Goal: Task Accomplishment & Management: Manage account settings

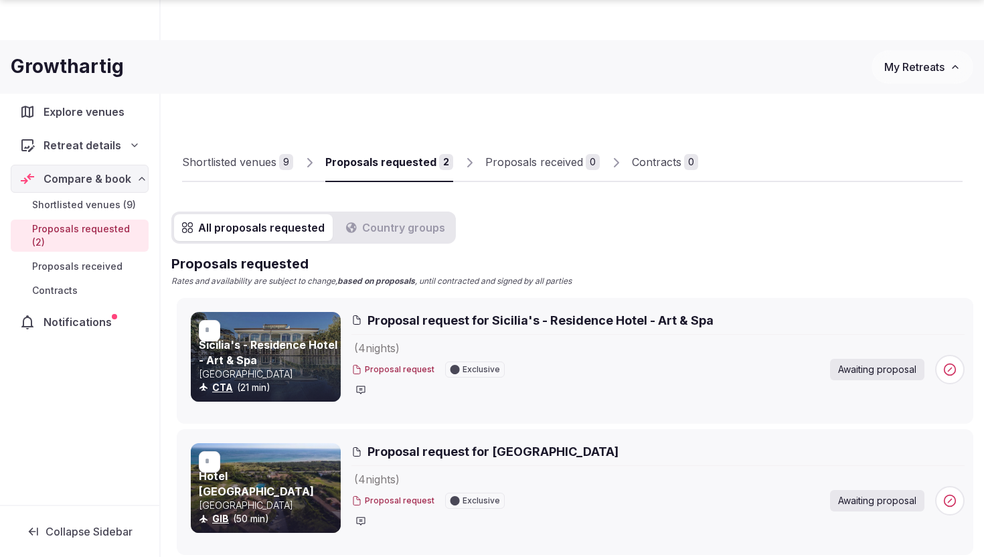
scroll to position [110, 0]
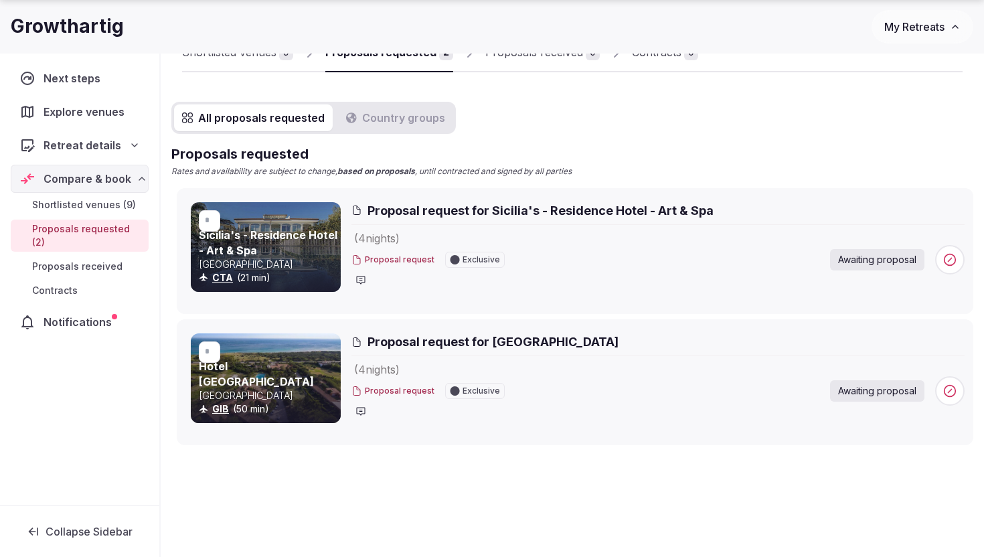
click at [80, 205] on span "Shortlisted venues (9)" at bounding box center [84, 204] width 104 height 13
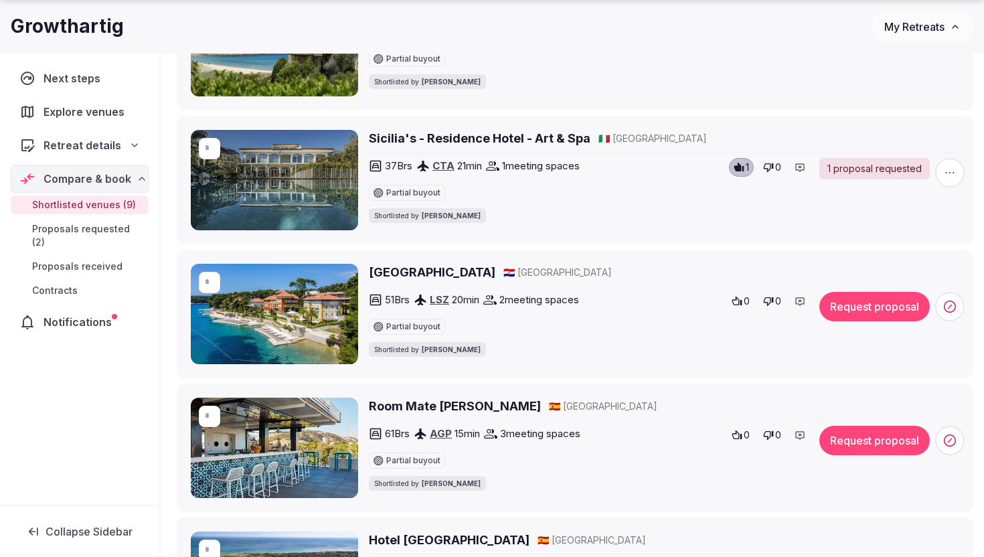
scroll to position [687, 0]
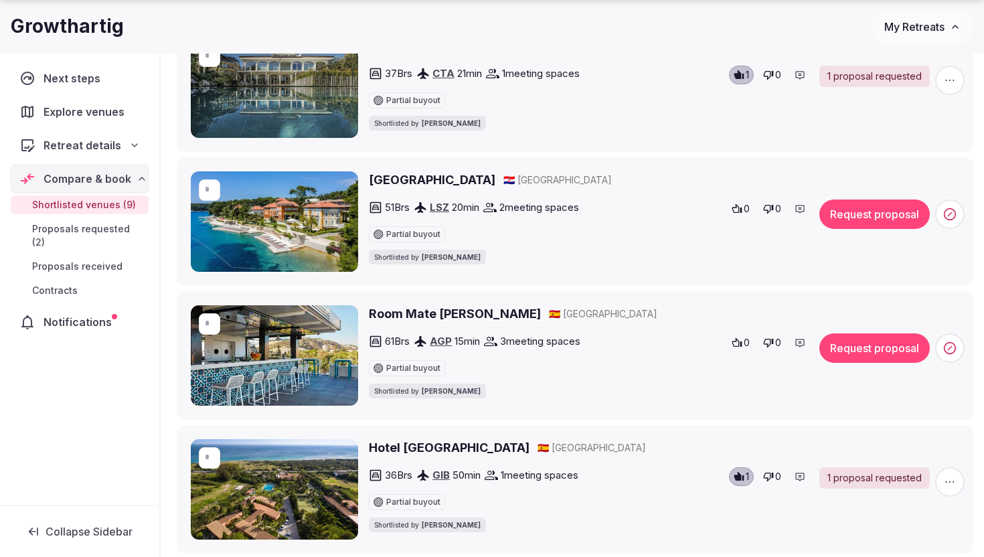
click at [428, 313] on h2 "Room Mate Valeria" at bounding box center [455, 313] width 172 height 17
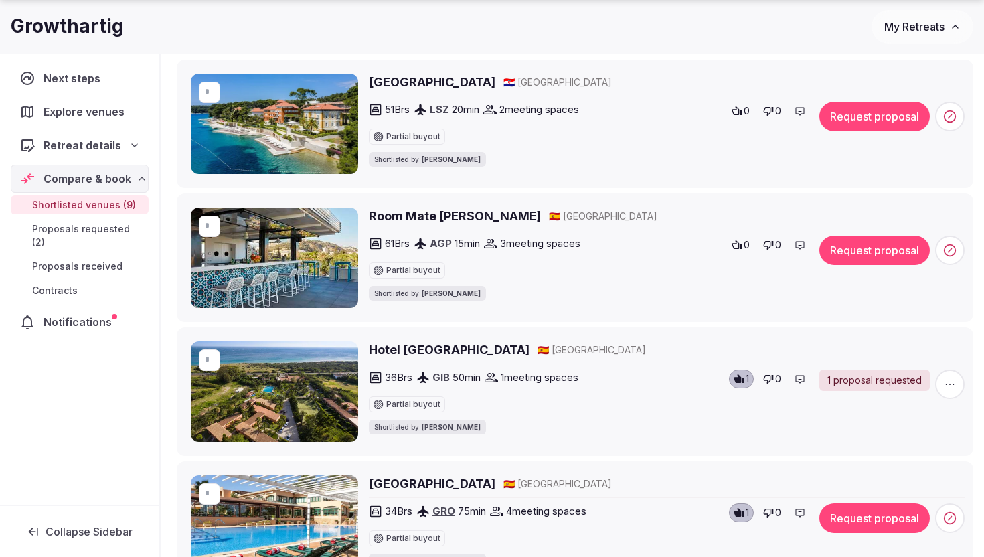
scroll to position [789, 0]
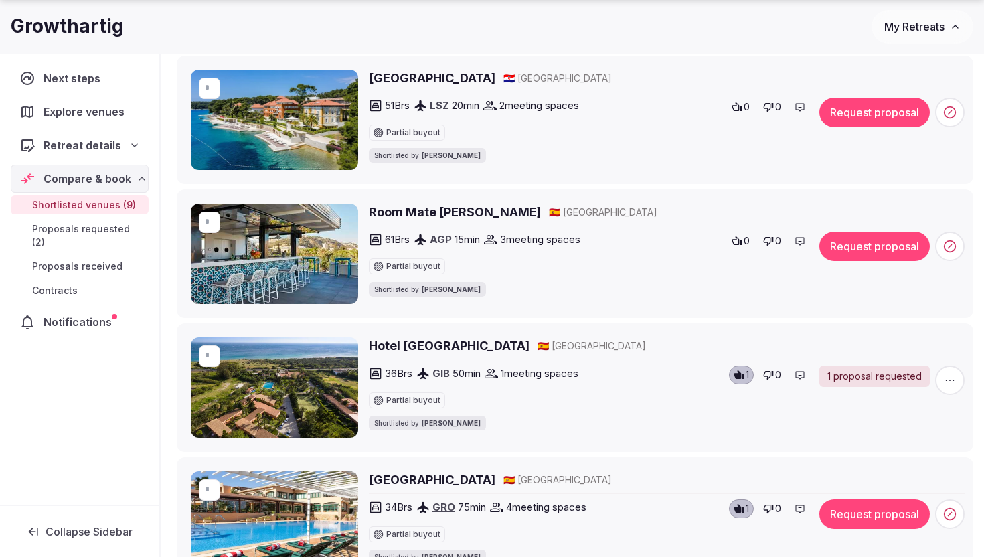
click at [947, 241] on circle at bounding box center [950, 246] width 11 height 11
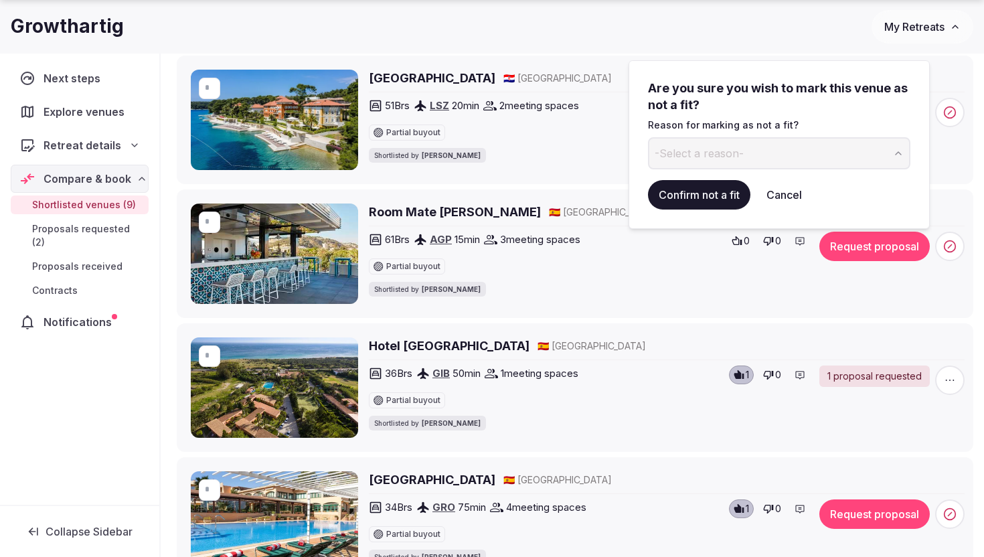
click at [740, 154] on span "-Select a reason-" at bounding box center [699, 153] width 89 height 15
click at [714, 200] on button "Confirm not a fit" at bounding box center [699, 194] width 102 height 29
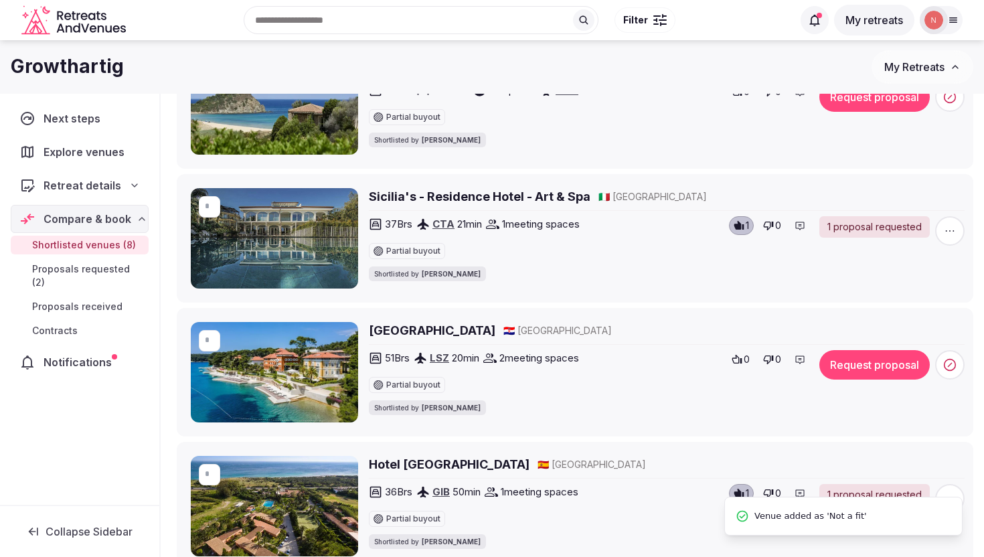
scroll to position [426, 0]
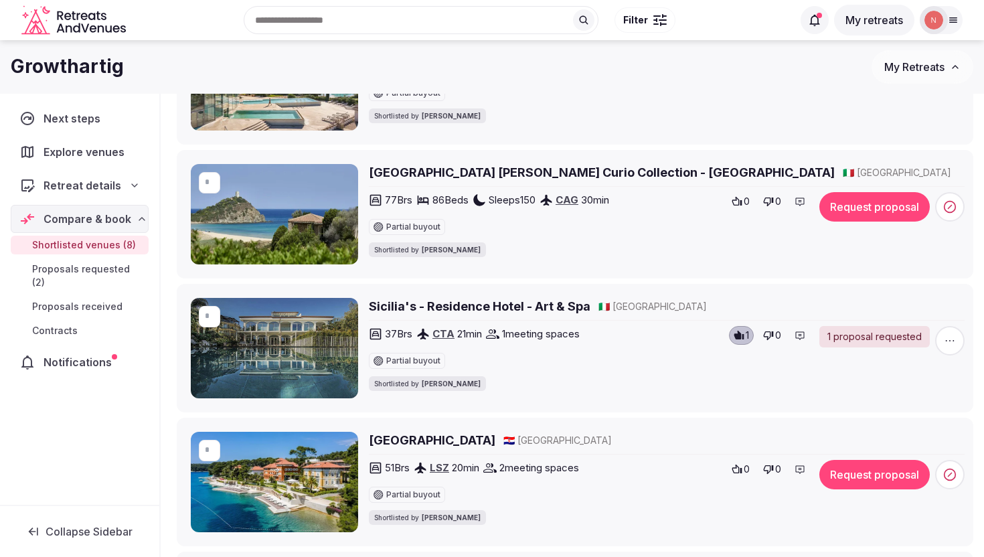
click at [471, 169] on h2 "Baia Di Chia Resort Sardina Curio Collection - Chia Laguna Resort" at bounding box center [602, 172] width 466 height 17
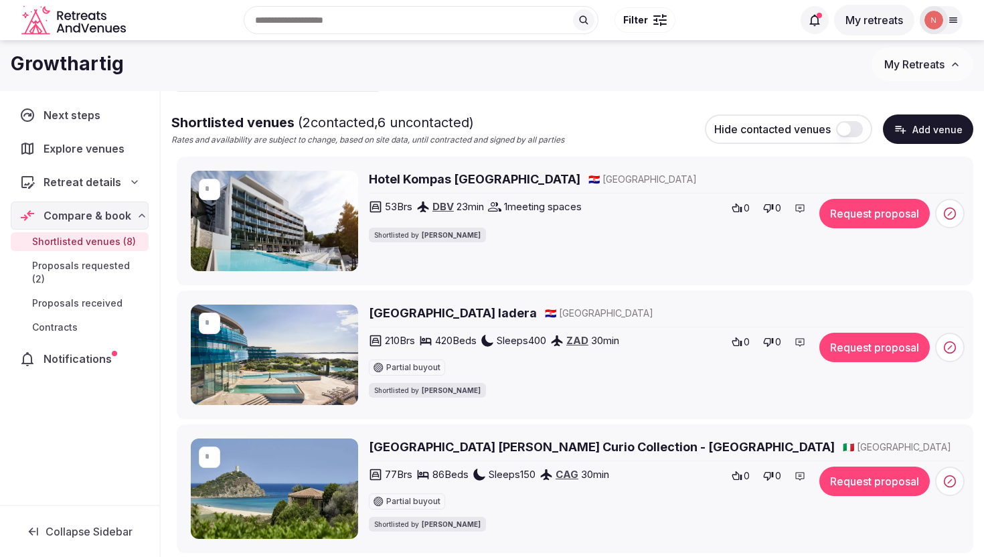
scroll to position [99, 0]
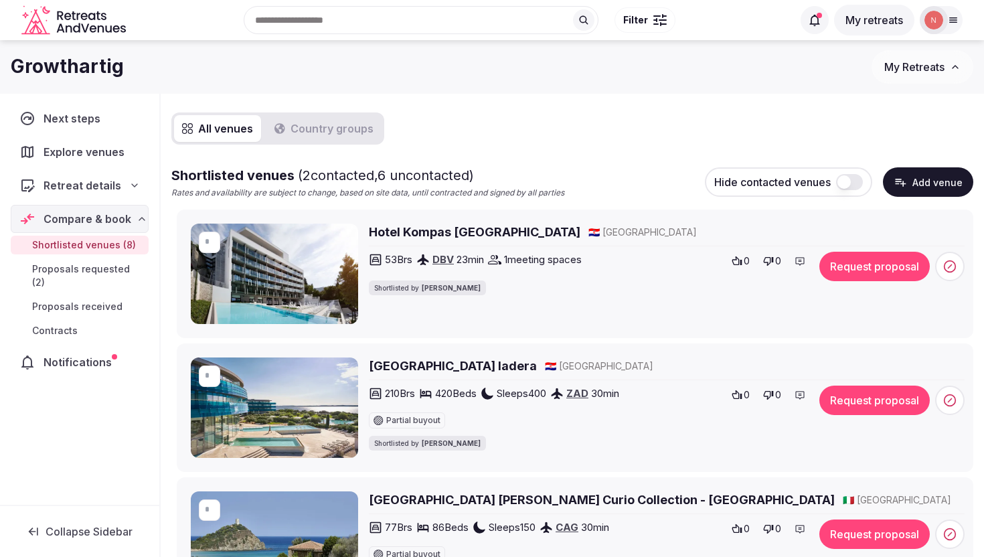
click at [473, 230] on h2 "Hotel Kompas [GEOGRAPHIC_DATA]" at bounding box center [475, 232] width 212 height 17
click at [944, 258] on span at bounding box center [949, 266] width 29 height 29
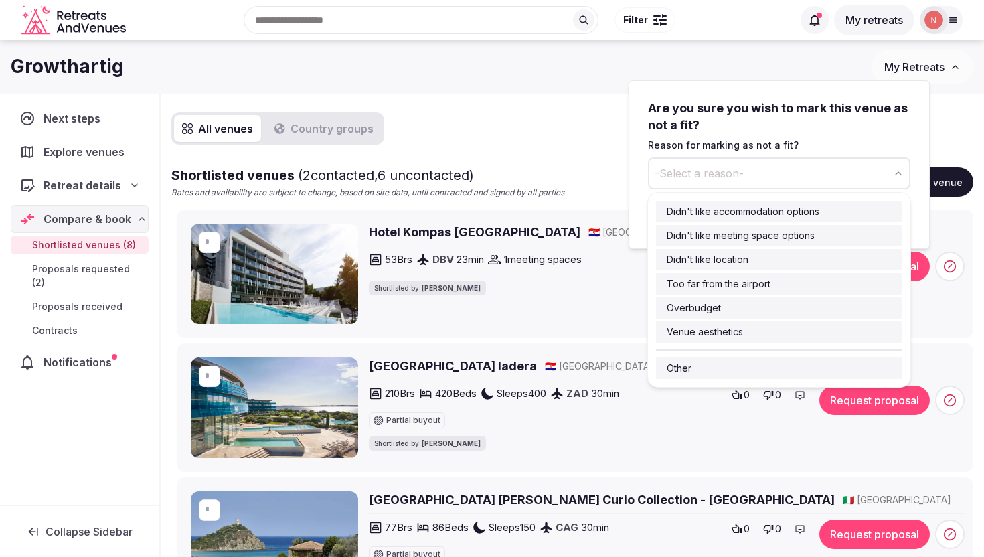
click at [734, 181] on button "-Select a reason-" at bounding box center [779, 173] width 262 height 32
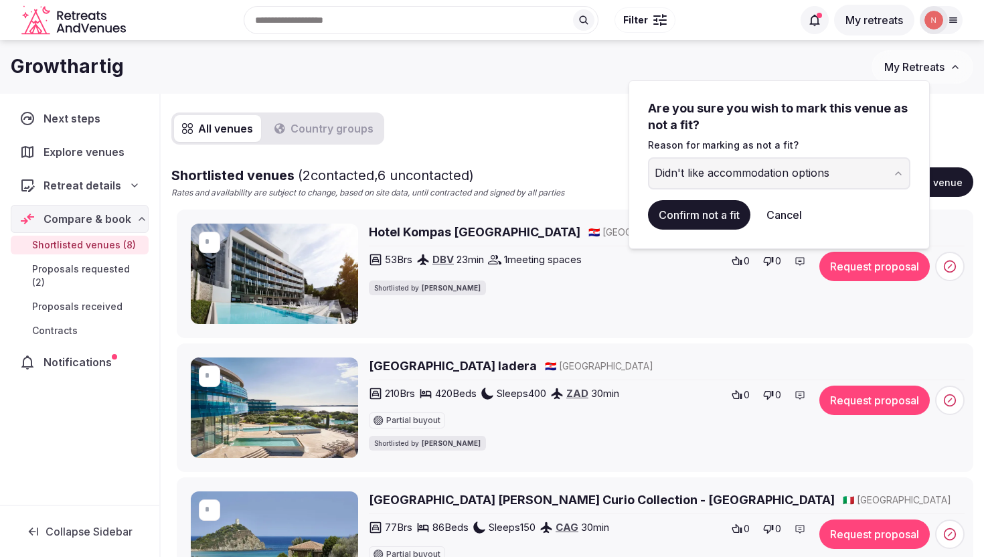
click at [725, 216] on button "Confirm not a fit" at bounding box center [699, 214] width 102 height 29
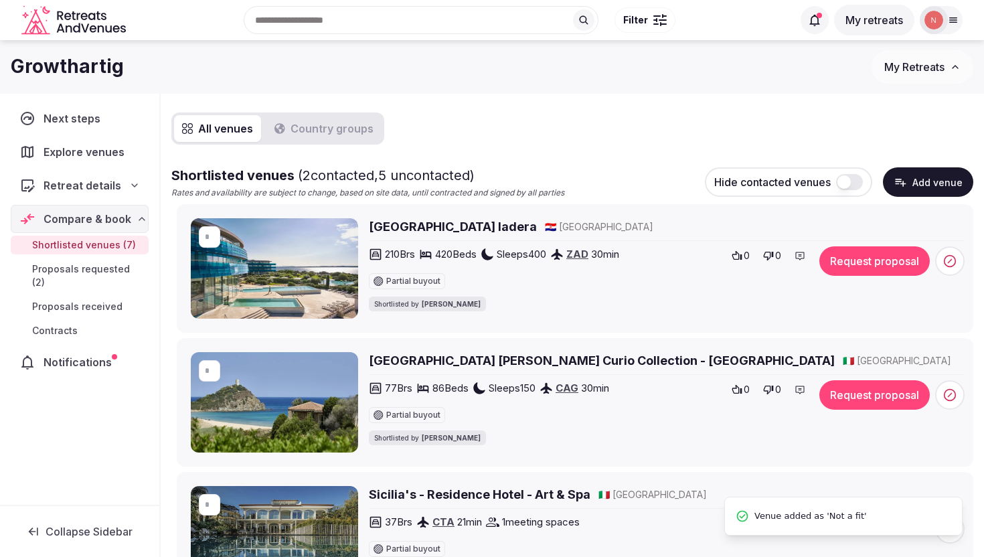
scroll to position [0, 0]
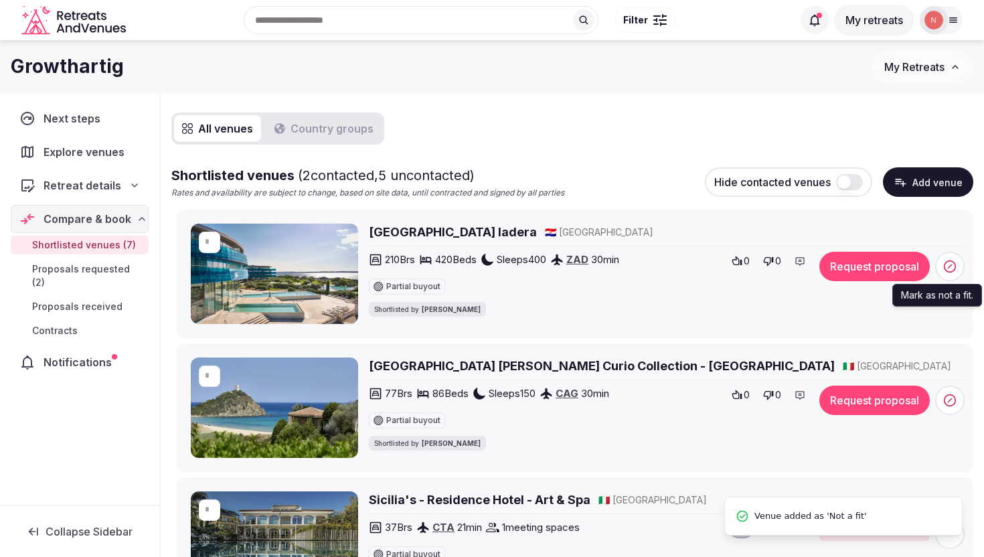
click at [950, 266] on icon at bounding box center [950, 265] width 3 height 3
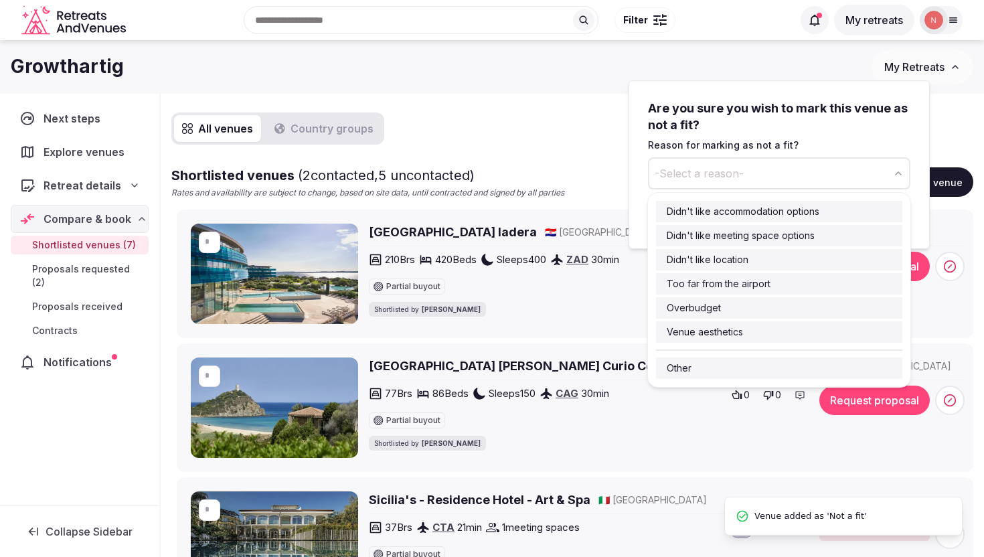
click at [724, 180] on span "-Select a reason-" at bounding box center [699, 173] width 89 height 15
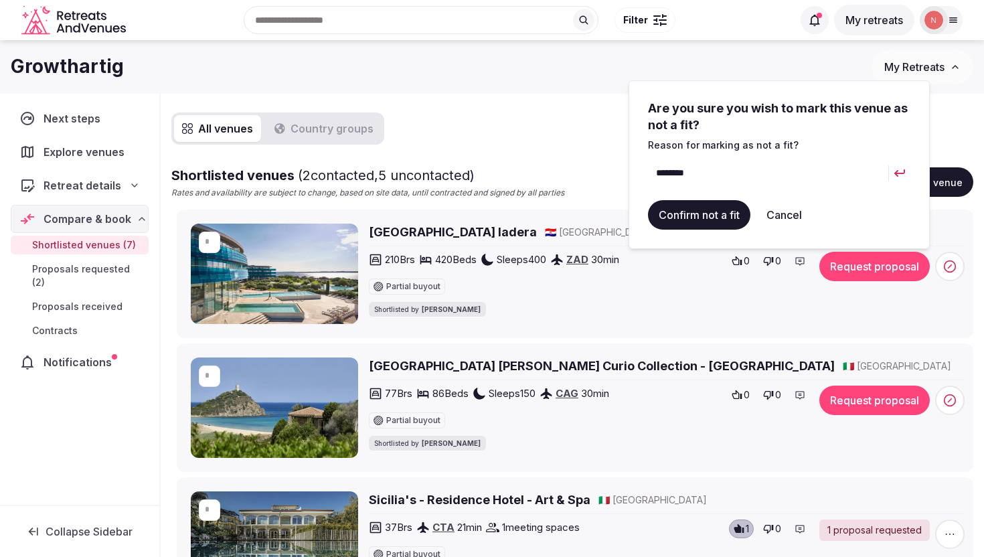
type input "*******"
click at [712, 211] on button "Confirm not a fit" at bounding box center [699, 214] width 102 height 29
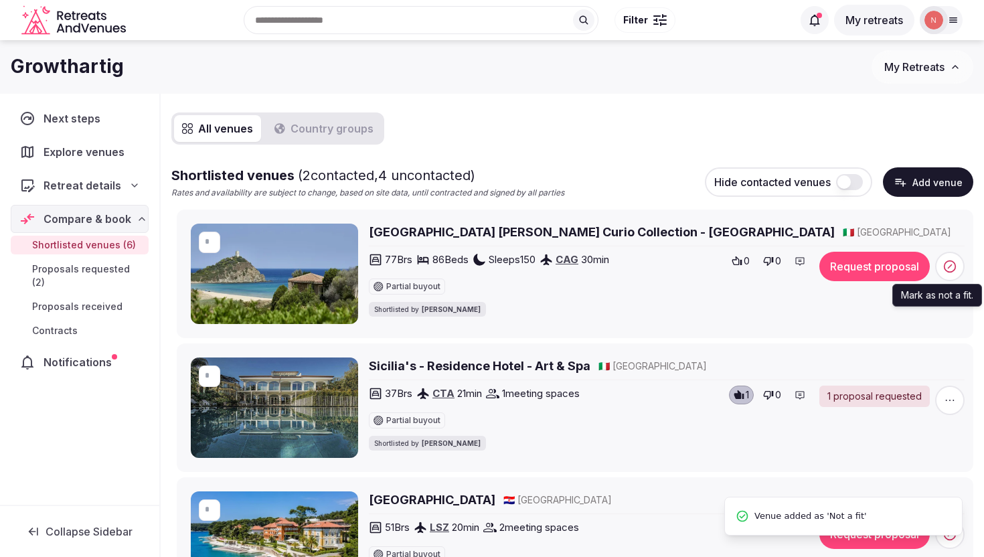
click at [962, 264] on span at bounding box center [949, 266] width 29 height 29
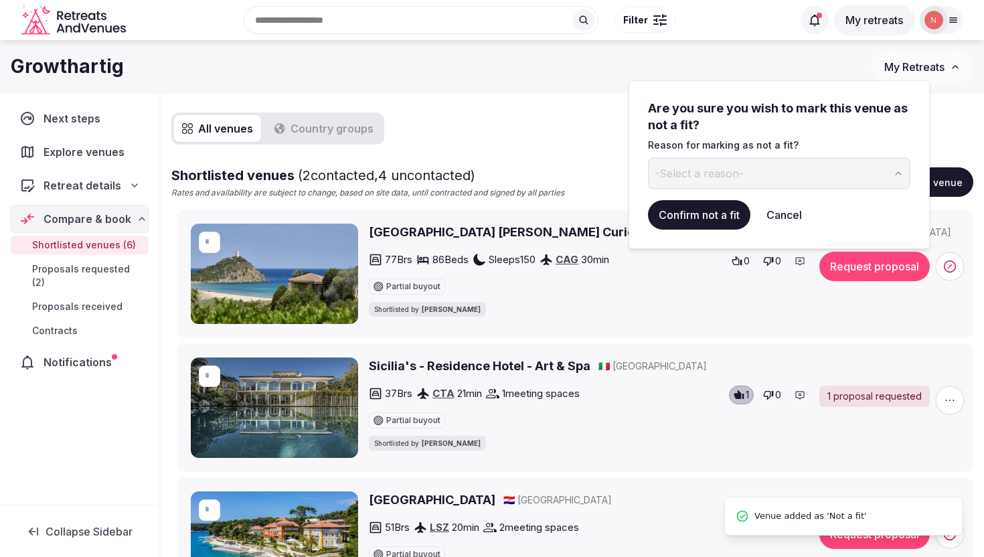
click at [775, 173] on button "-Select a reason-" at bounding box center [779, 173] width 262 height 32
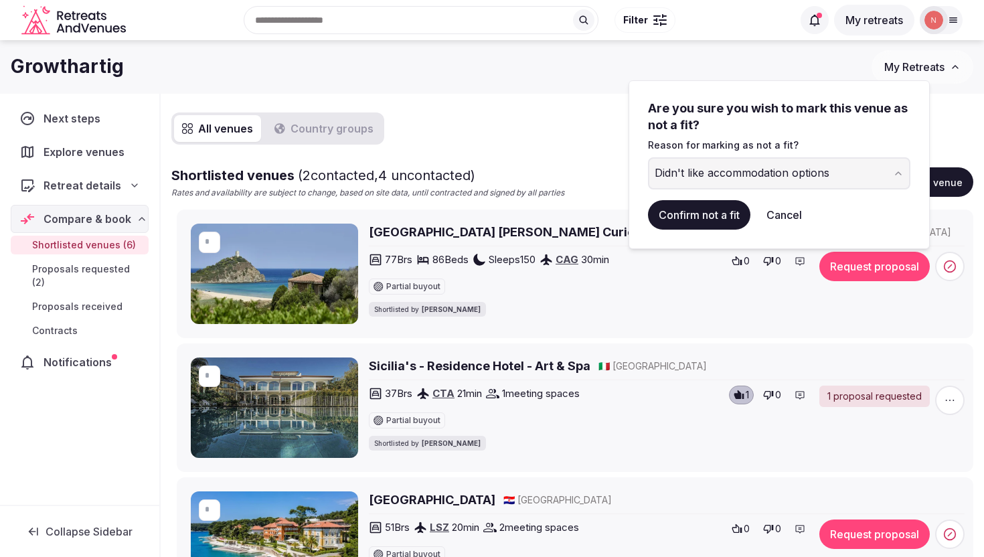
click at [697, 215] on button "Confirm not a fit" at bounding box center [699, 214] width 102 height 29
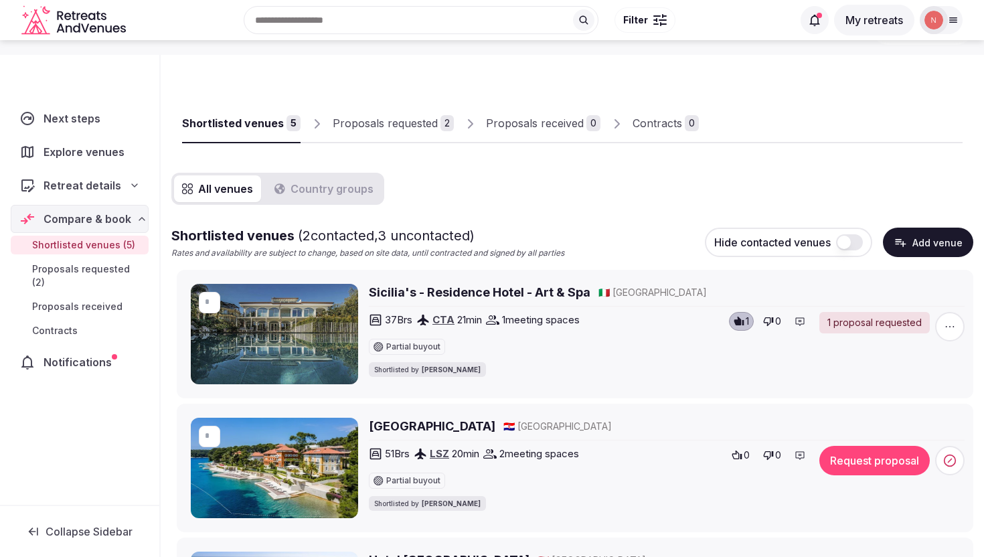
scroll to position [42, 0]
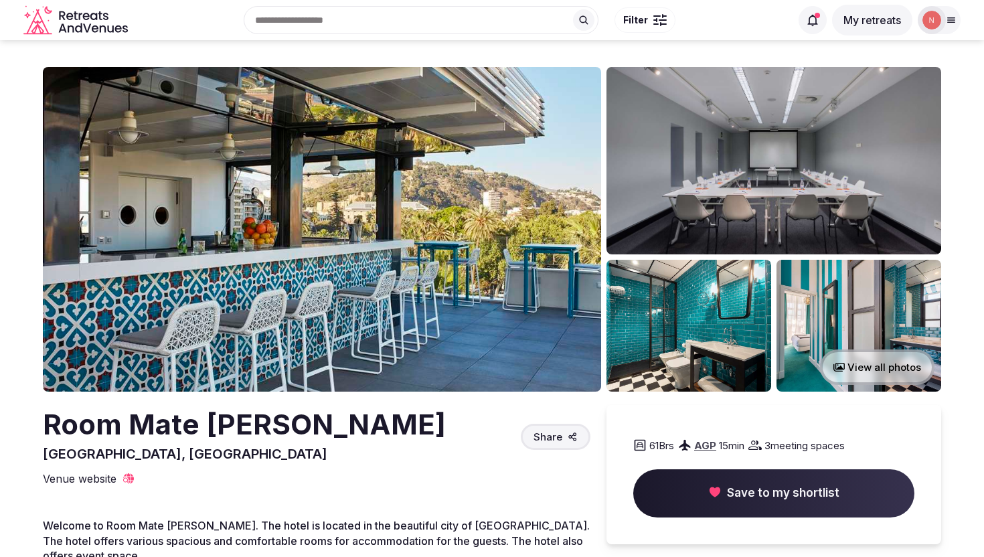
click at [473, 258] on img at bounding box center [322, 229] width 558 height 325
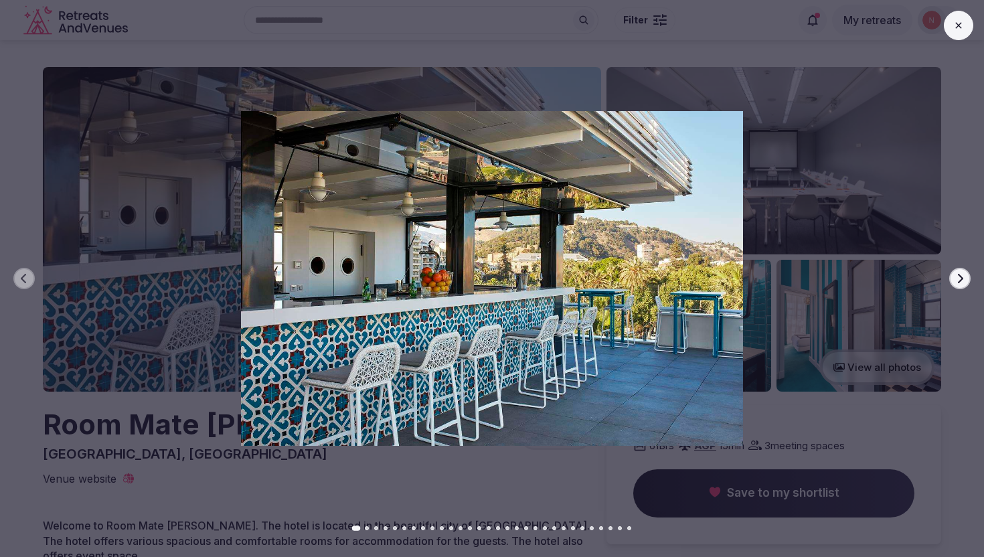
click at [961, 272] on button "Next slide" at bounding box center [959, 278] width 21 height 21
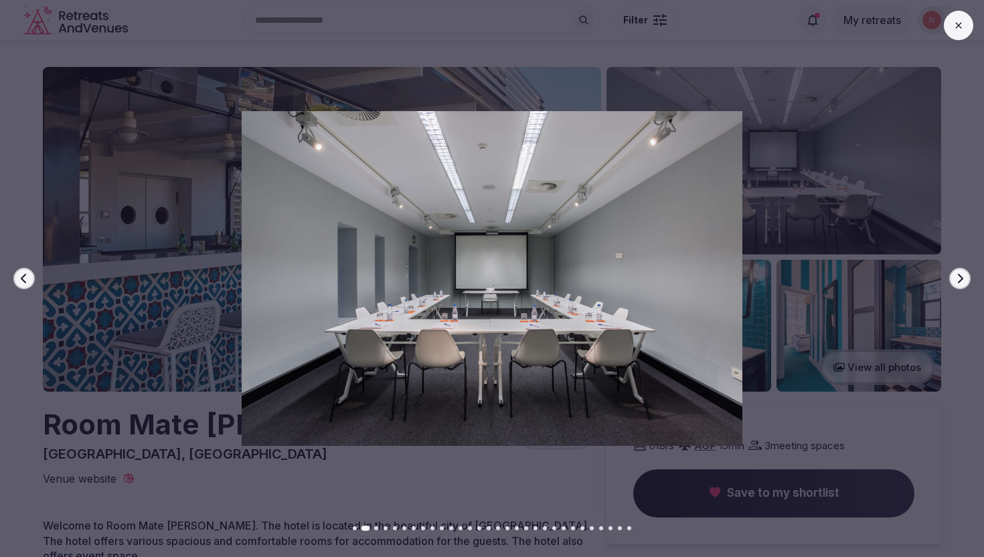
click at [961, 272] on button "Next slide" at bounding box center [959, 278] width 21 height 21
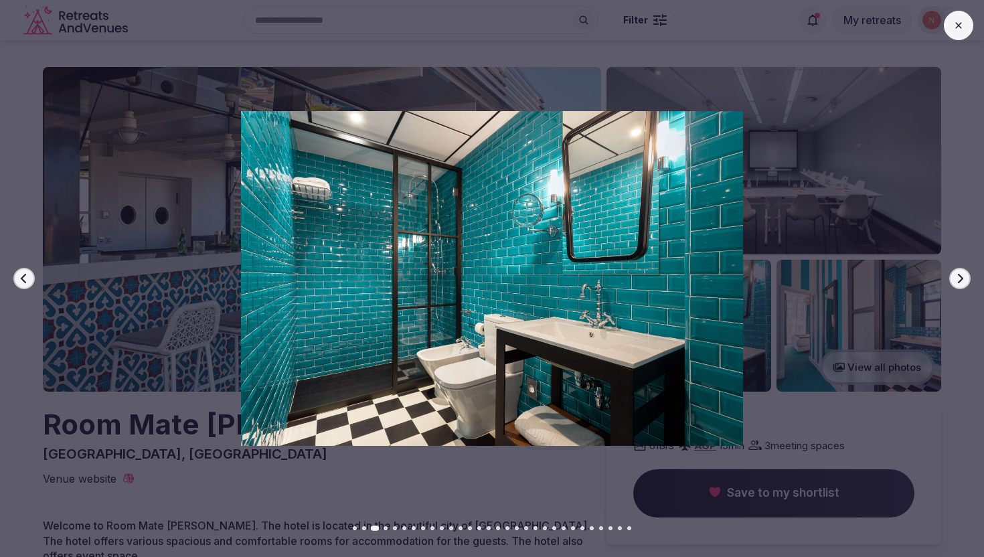
click at [961, 272] on button "Next slide" at bounding box center [959, 278] width 21 height 21
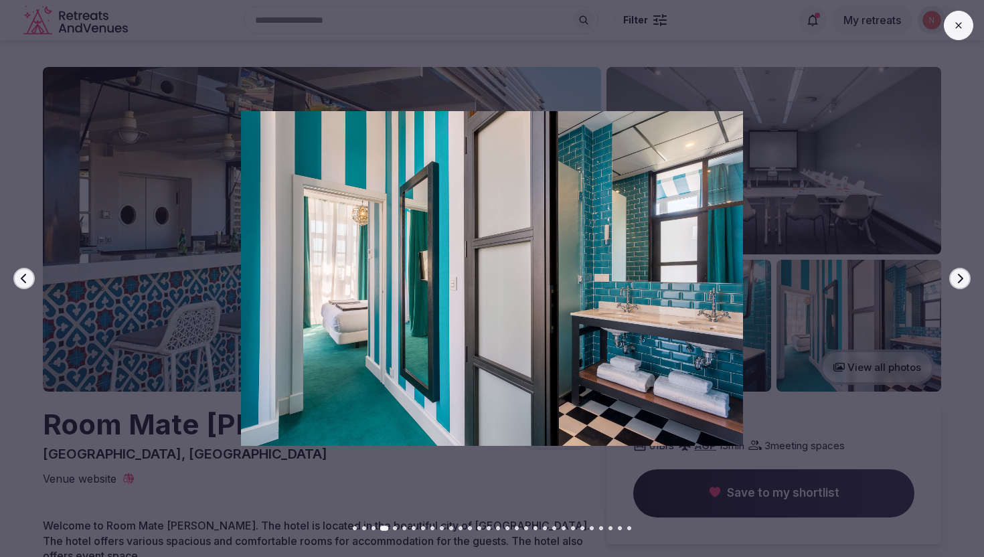
click at [961, 272] on button "Next slide" at bounding box center [959, 278] width 21 height 21
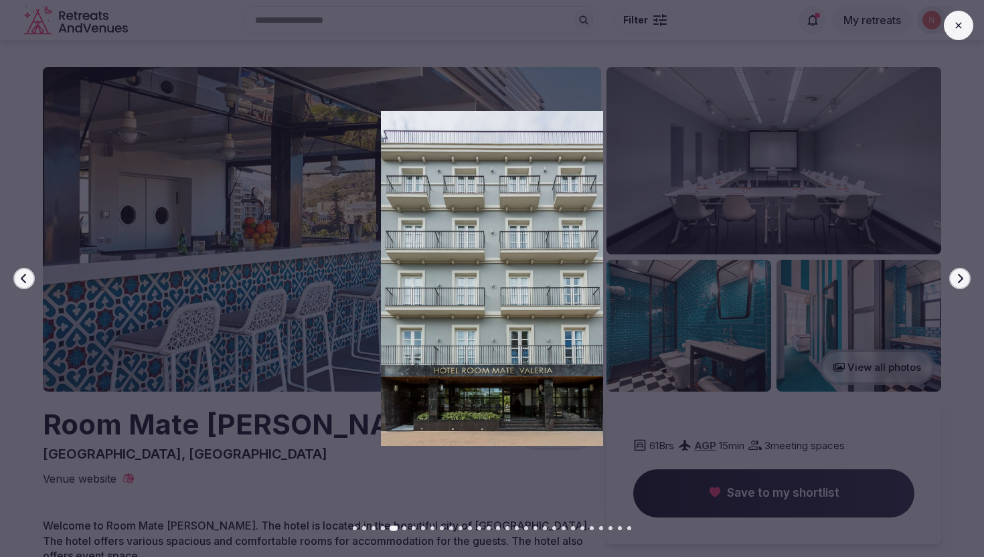
click at [961, 272] on button "Next slide" at bounding box center [959, 278] width 21 height 21
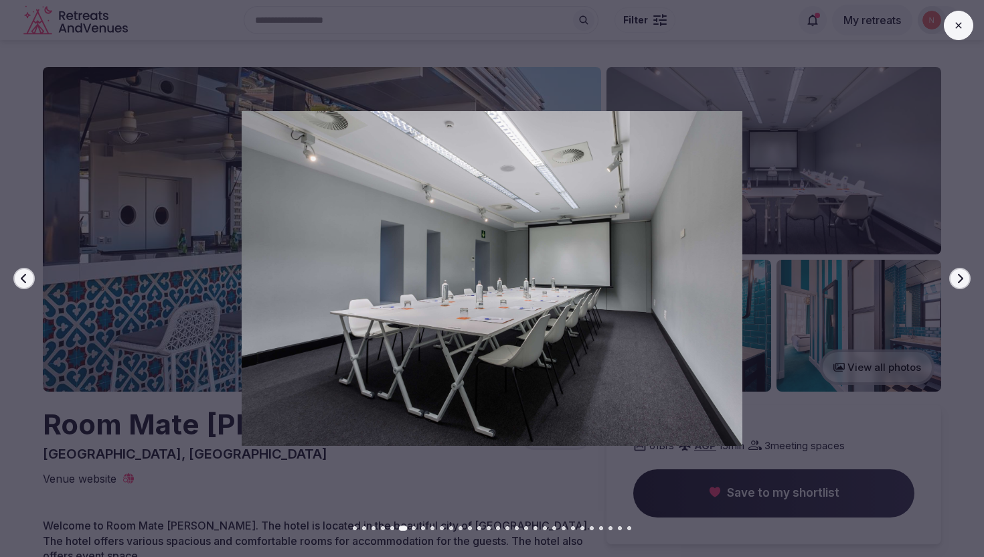
click at [961, 272] on button "Next slide" at bounding box center [959, 278] width 21 height 21
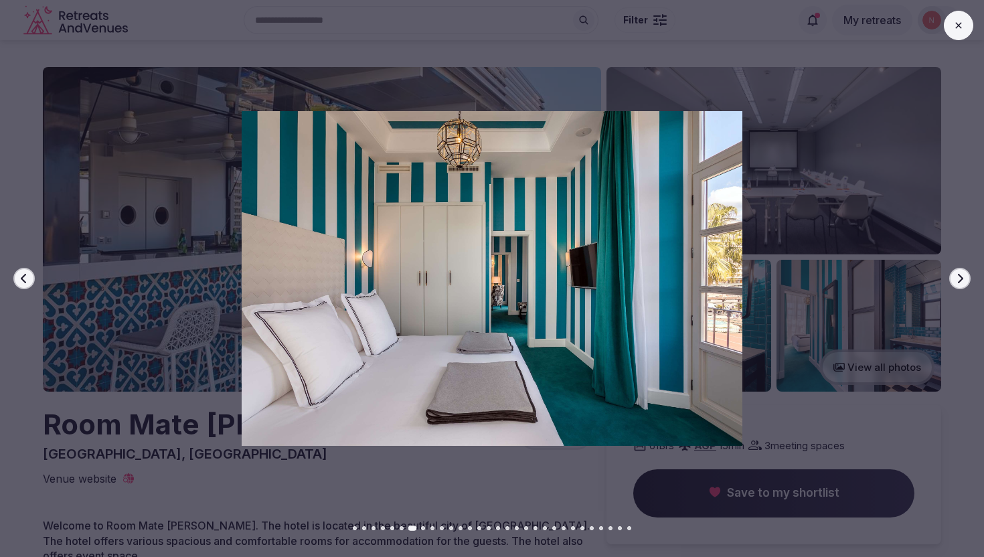
click at [961, 272] on button "Next slide" at bounding box center [959, 278] width 21 height 21
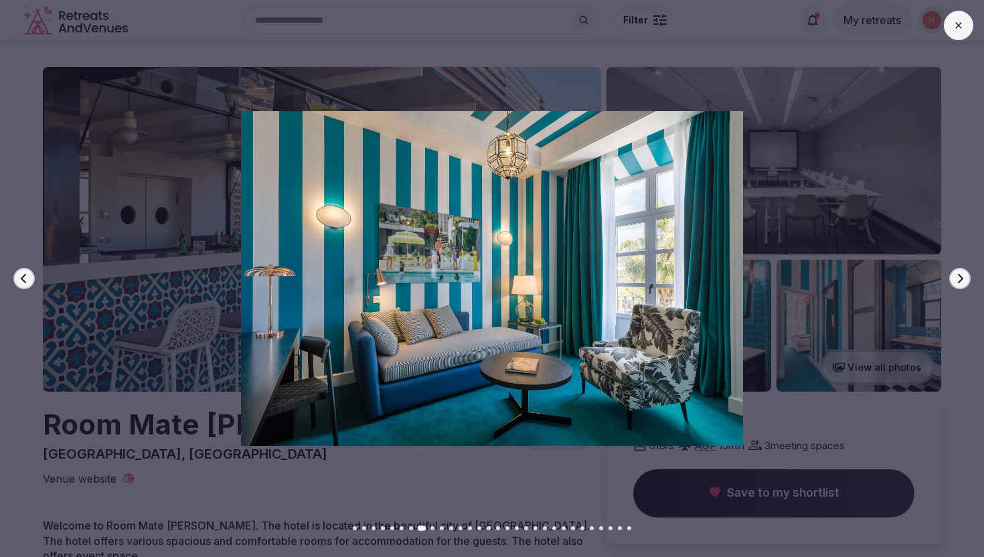
click at [961, 272] on button "Next slide" at bounding box center [959, 278] width 21 height 21
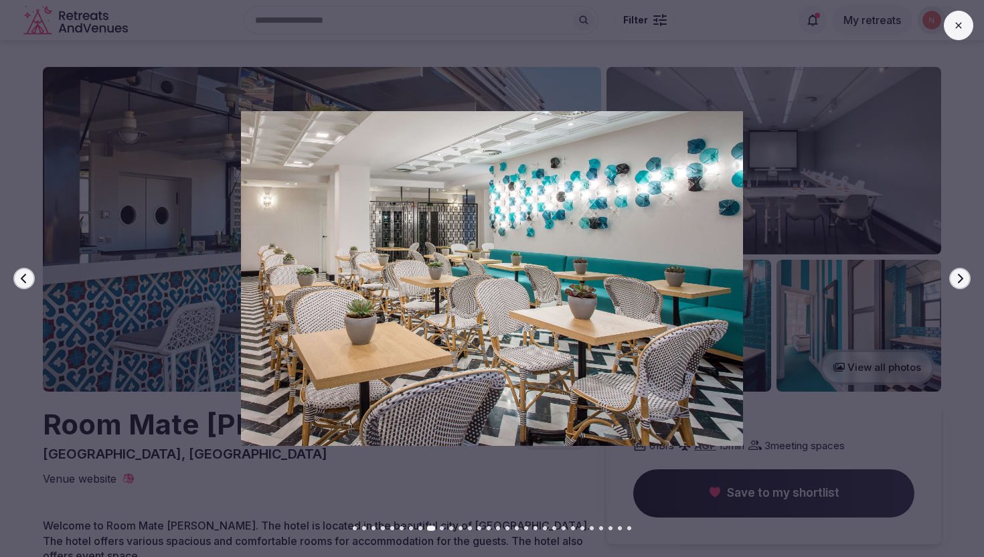
click at [961, 272] on button "Next slide" at bounding box center [959, 278] width 21 height 21
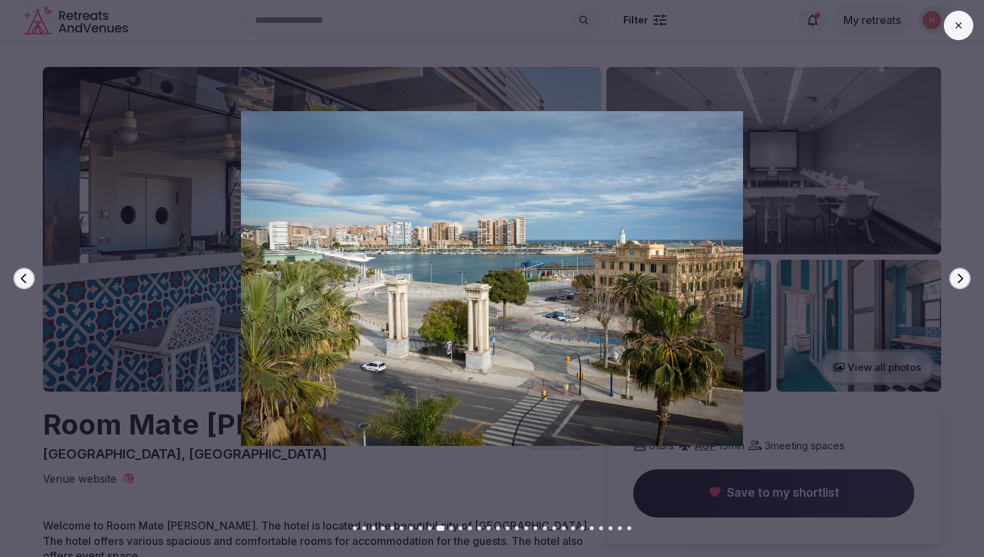
click at [961, 272] on button "Next slide" at bounding box center [959, 278] width 21 height 21
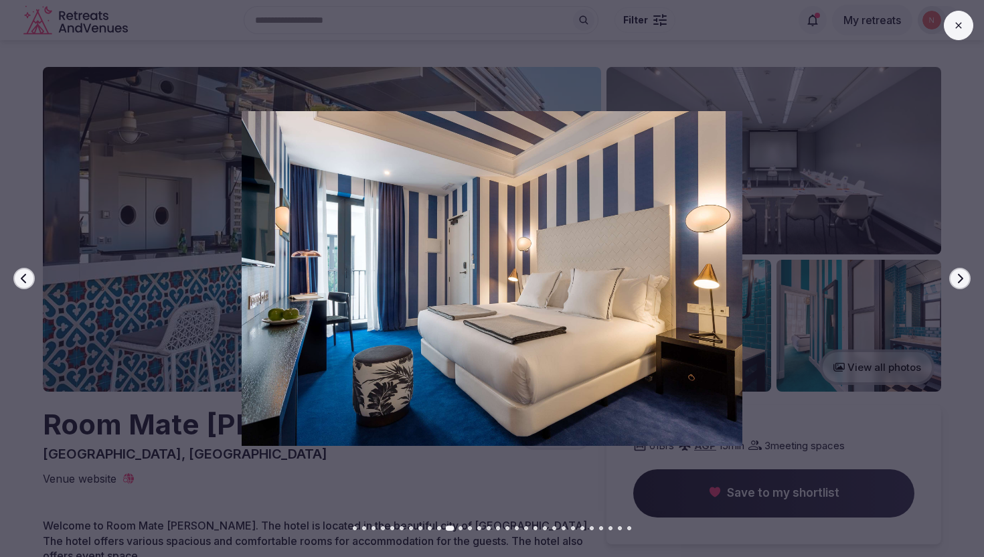
click at [961, 272] on button "Next slide" at bounding box center [959, 278] width 21 height 21
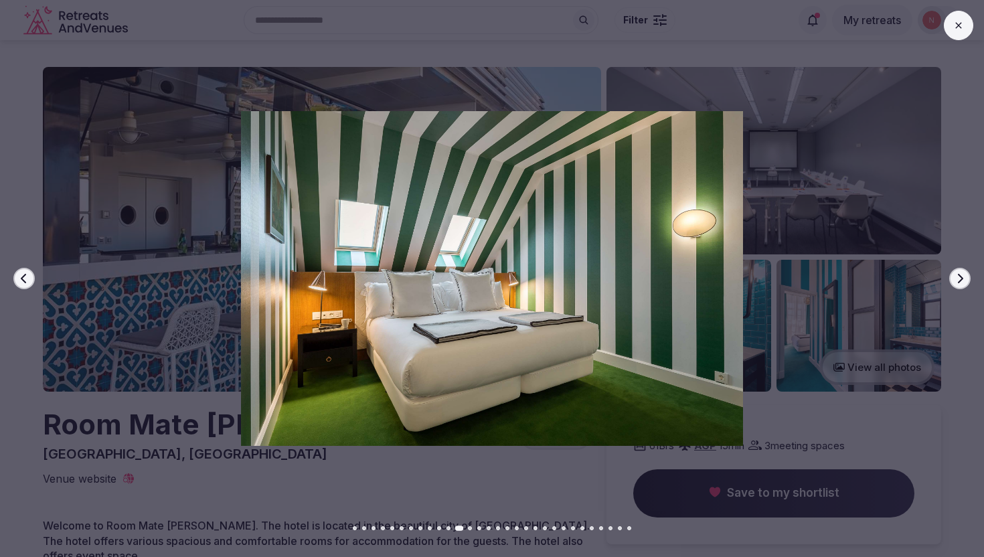
click at [961, 272] on button "Next slide" at bounding box center [959, 278] width 21 height 21
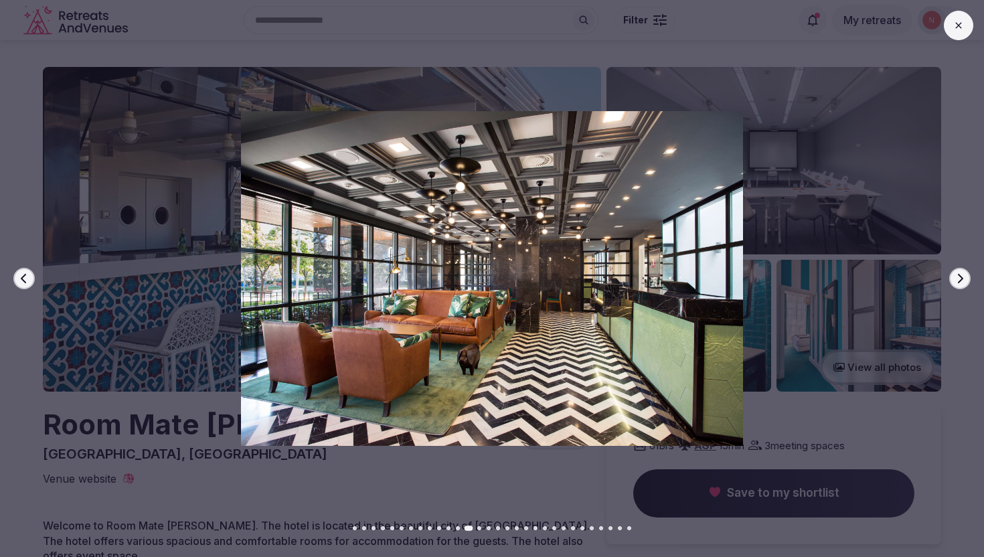
click at [961, 272] on button "Next slide" at bounding box center [959, 278] width 21 height 21
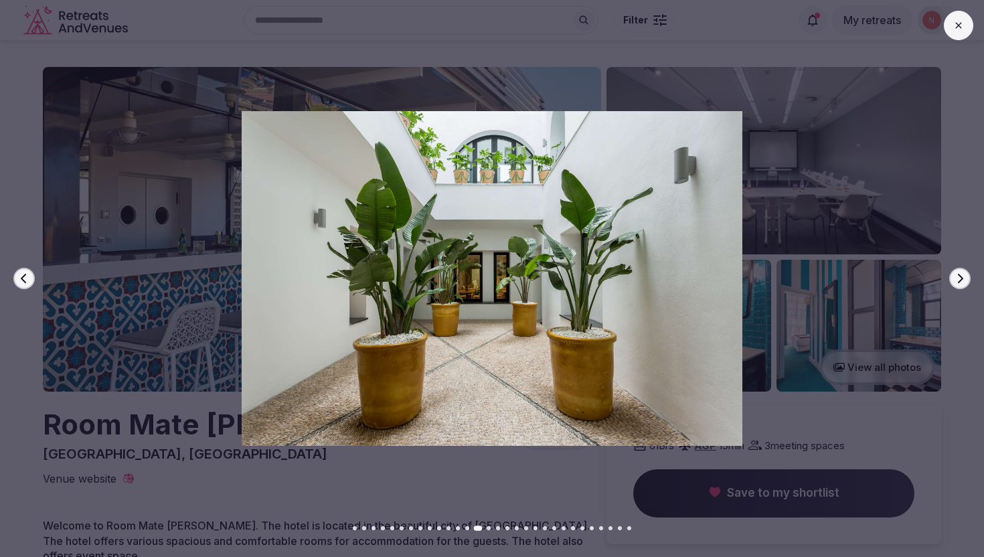
click at [961, 272] on button "Next slide" at bounding box center [959, 278] width 21 height 21
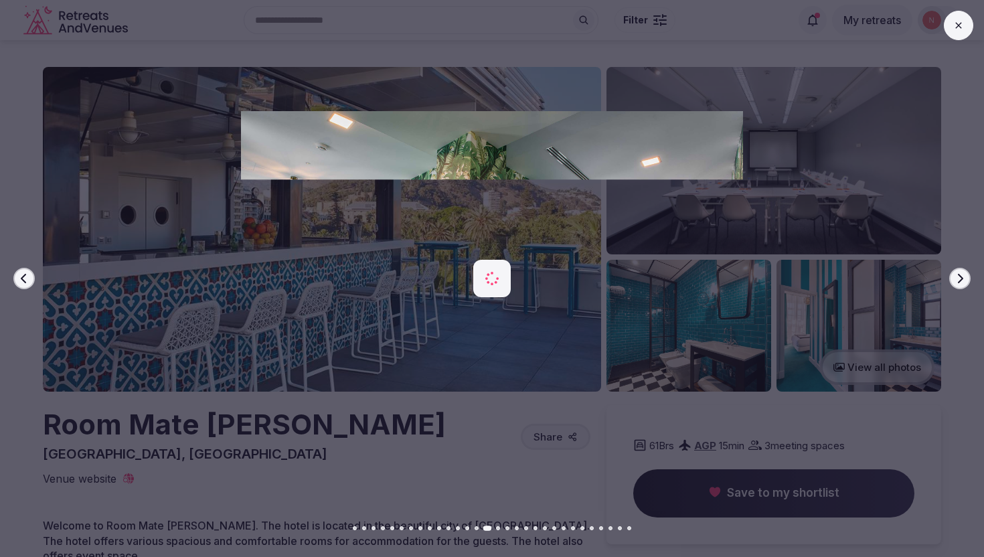
click at [961, 272] on button "Next slide" at bounding box center [959, 278] width 21 height 21
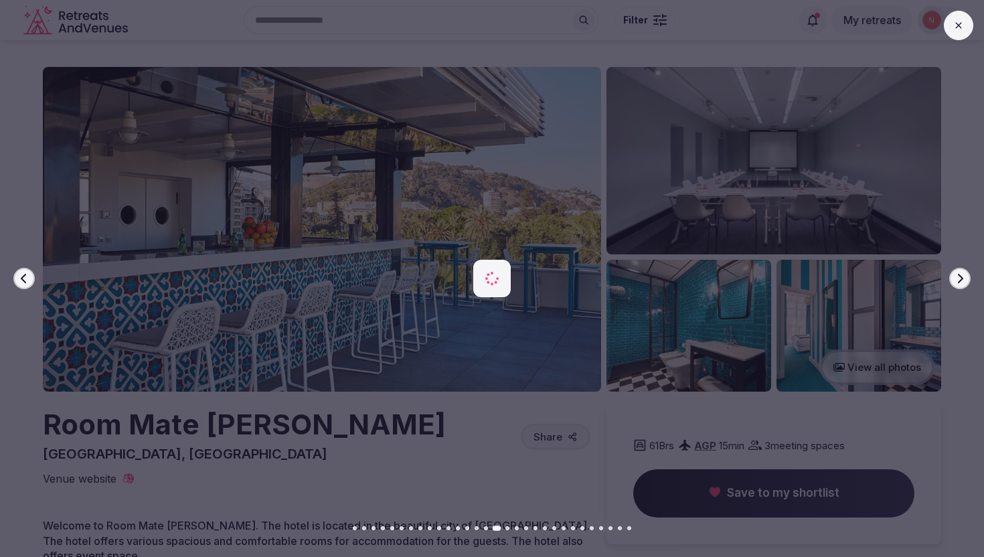
click at [961, 272] on button "Next slide" at bounding box center [959, 278] width 21 height 21
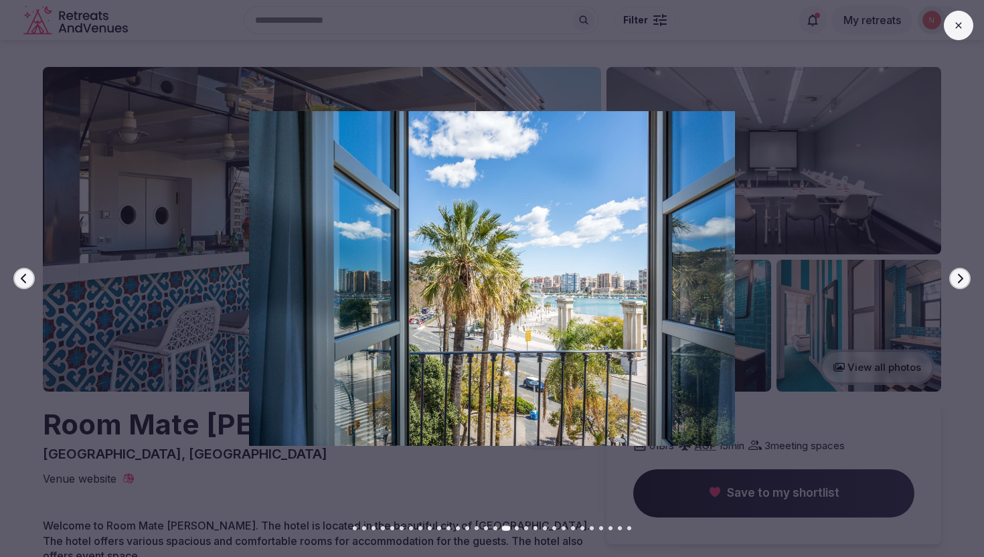
click at [961, 272] on button "Next slide" at bounding box center [959, 278] width 21 height 21
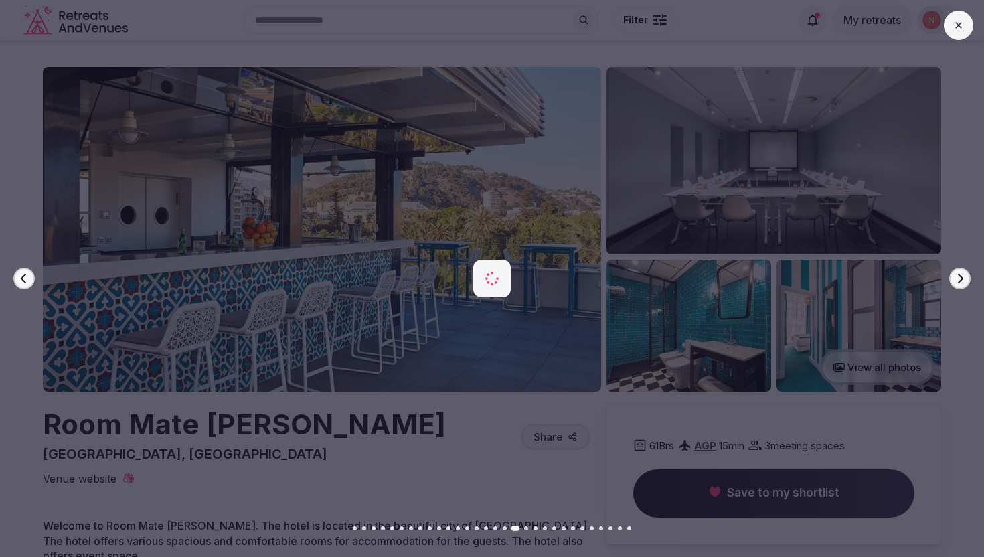
click at [961, 272] on button "Next slide" at bounding box center [959, 278] width 21 height 21
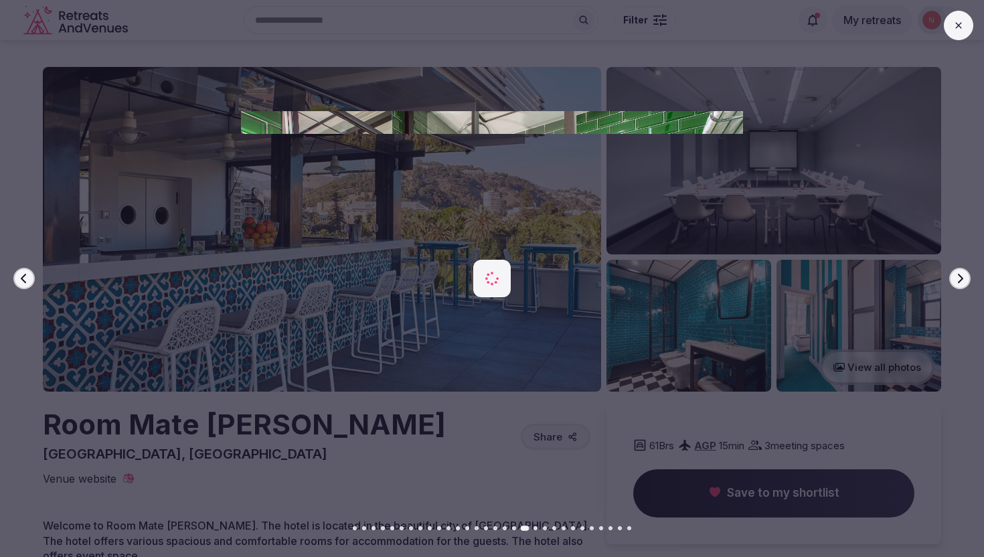
click at [961, 272] on button "Next slide" at bounding box center [959, 278] width 21 height 21
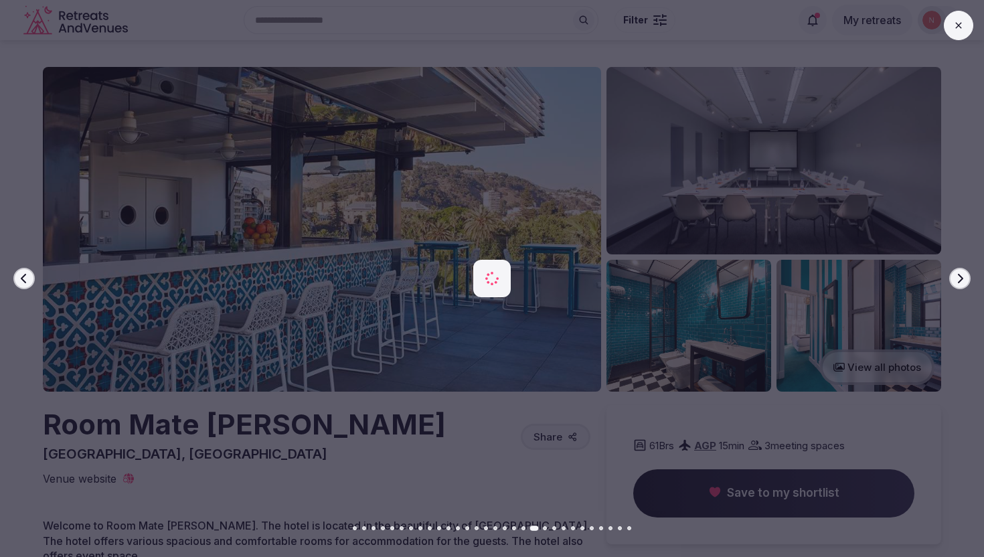
click at [961, 272] on button "Next slide" at bounding box center [959, 278] width 21 height 21
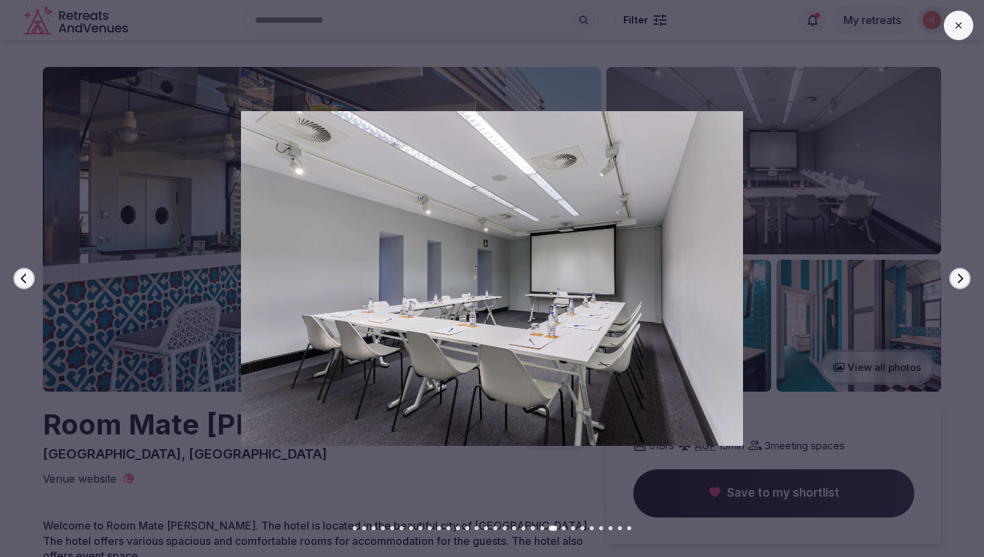
click at [961, 272] on button "Next slide" at bounding box center [959, 278] width 21 height 21
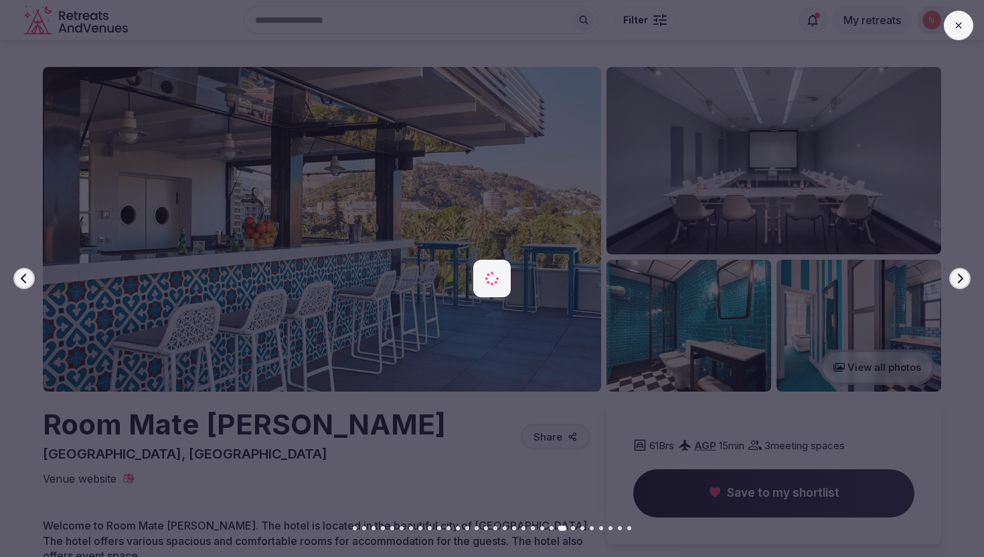
click at [961, 272] on button "Next slide" at bounding box center [959, 278] width 21 height 21
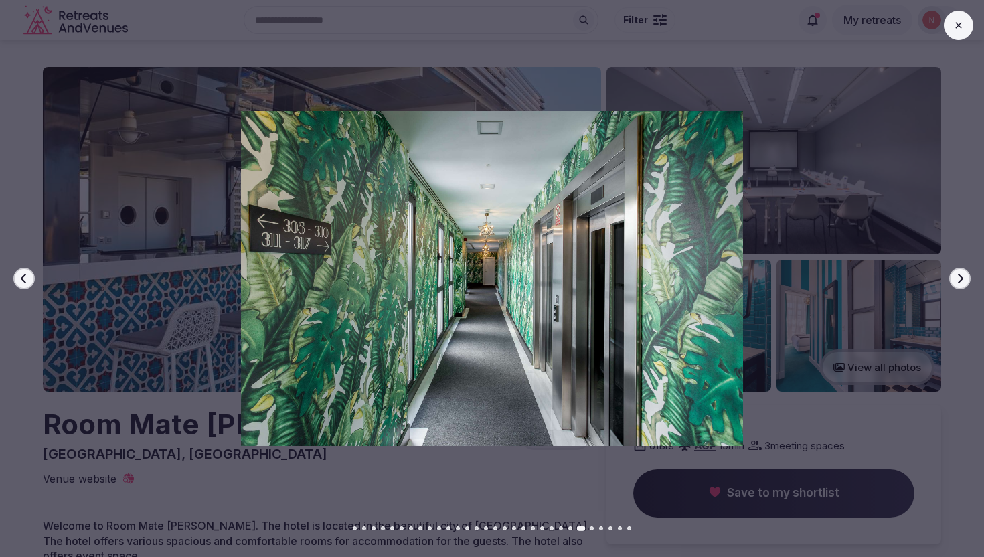
click at [961, 272] on button "Next slide" at bounding box center [959, 278] width 21 height 21
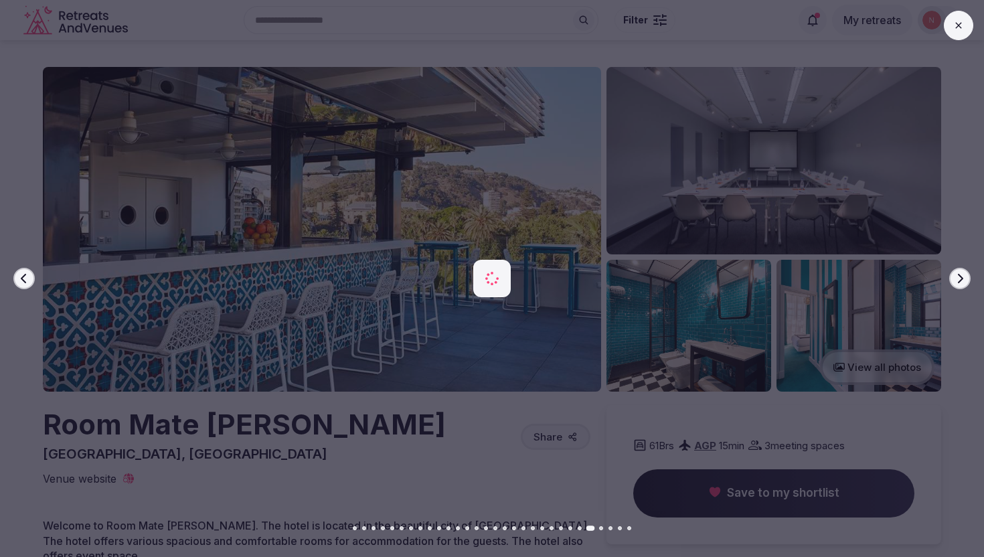
click at [961, 272] on button "Next slide" at bounding box center [959, 278] width 21 height 21
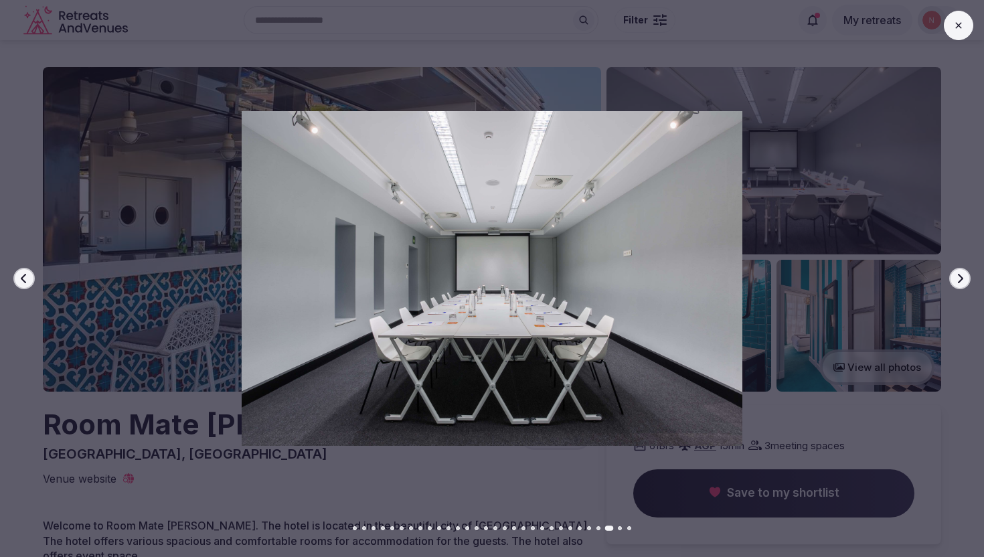
click at [961, 272] on button "Next slide" at bounding box center [959, 278] width 21 height 21
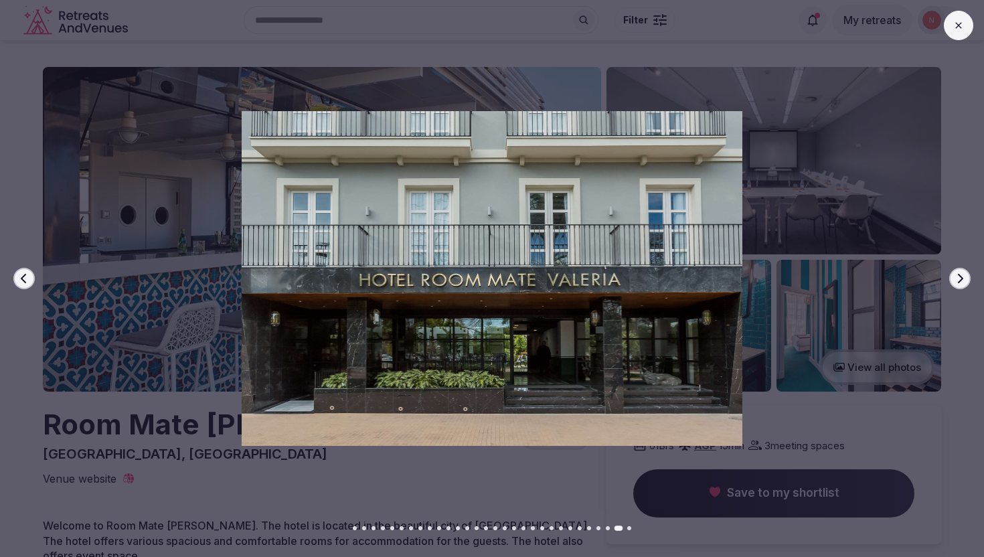
click at [961, 272] on button "Next slide" at bounding box center [959, 278] width 21 height 21
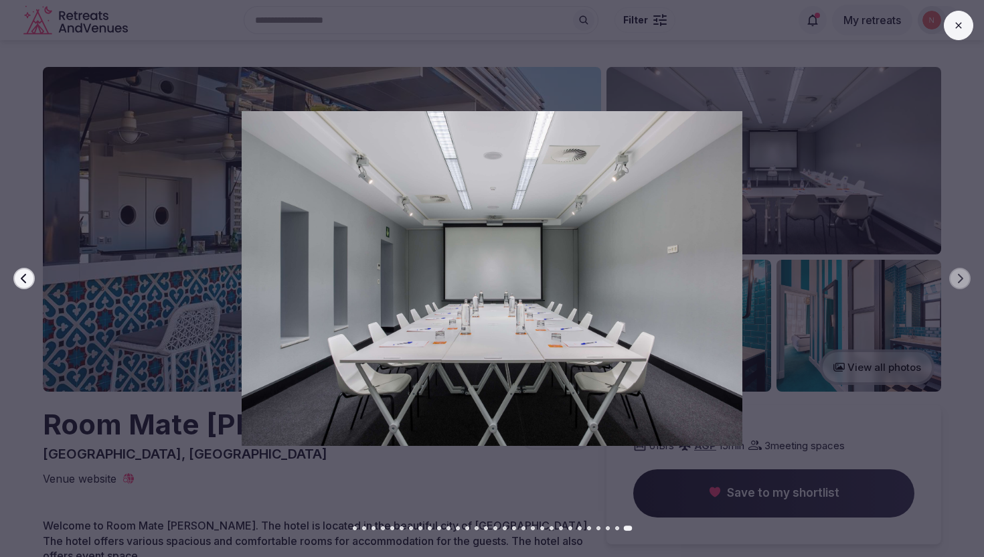
click at [960, 32] on button at bounding box center [958, 25] width 29 height 29
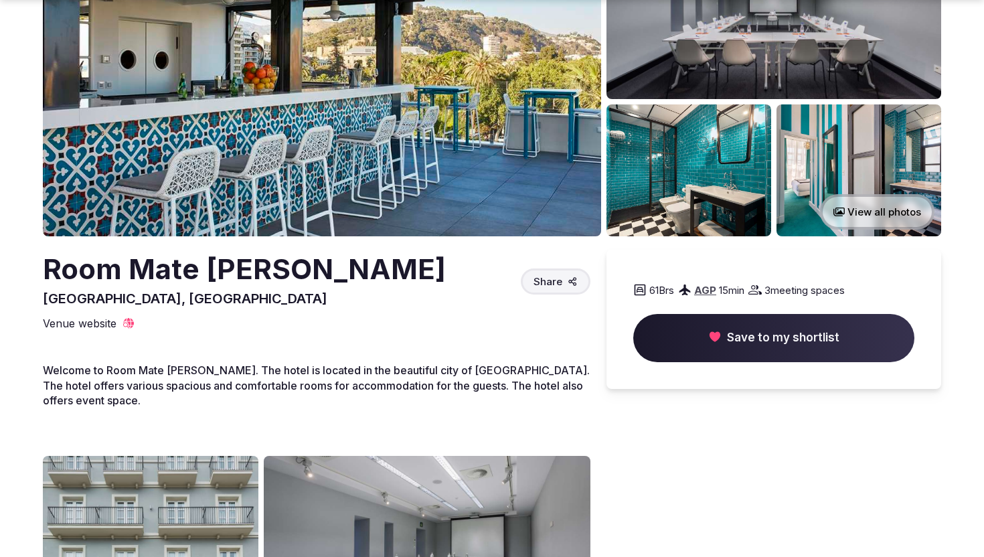
scroll to position [328, 0]
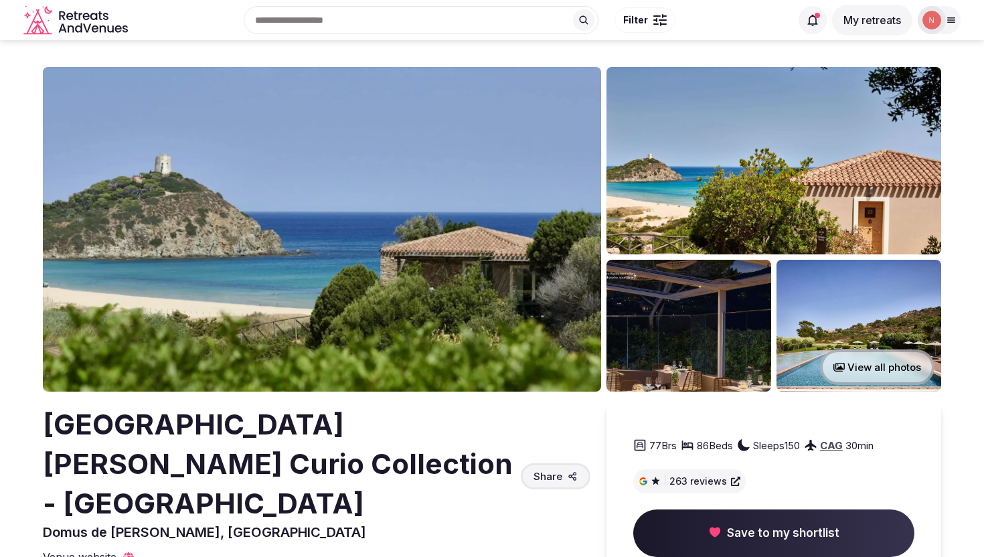
click at [447, 315] on img at bounding box center [322, 229] width 558 height 325
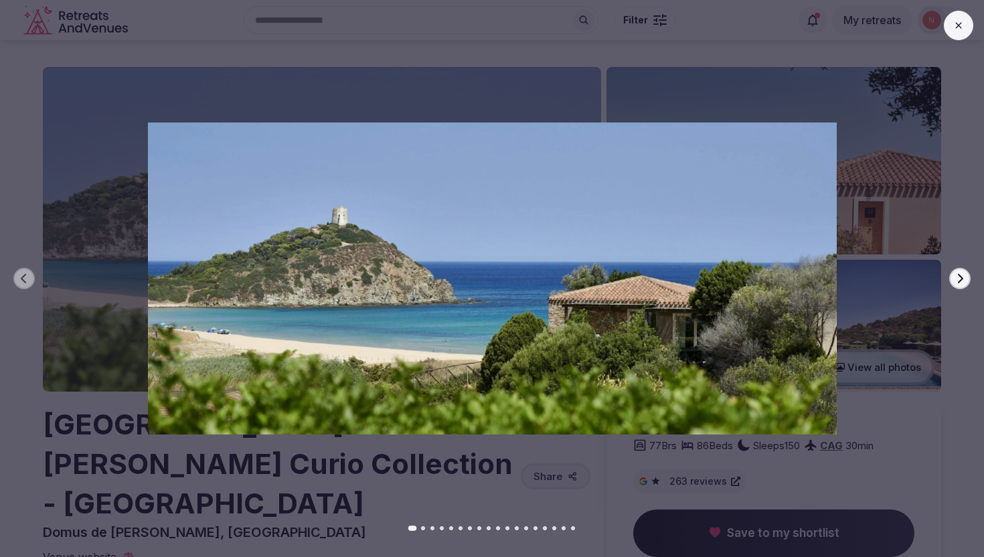
click at [955, 281] on icon "button" at bounding box center [960, 278] width 11 height 11
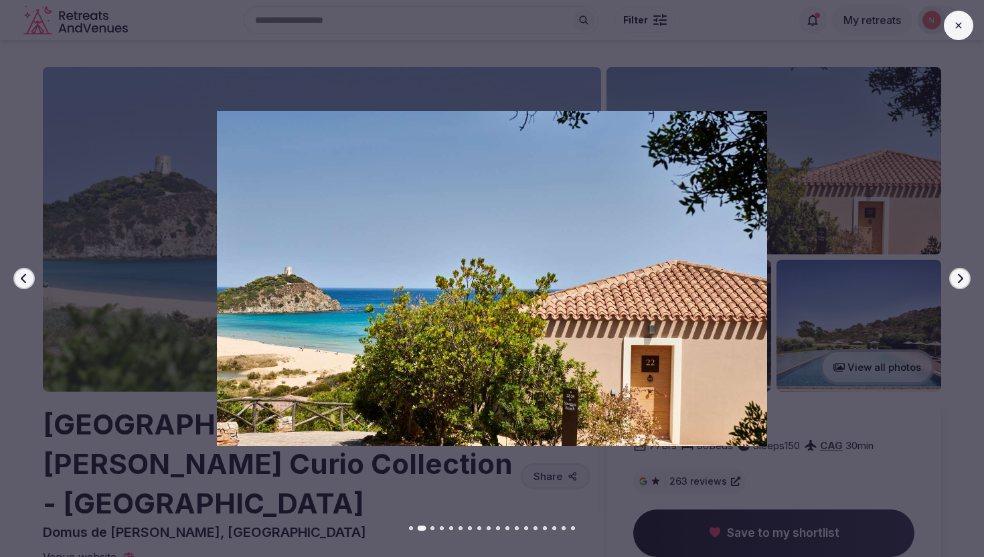
click at [955, 281] on icon "button" at bounding box center [960, 278] width 11 height 11
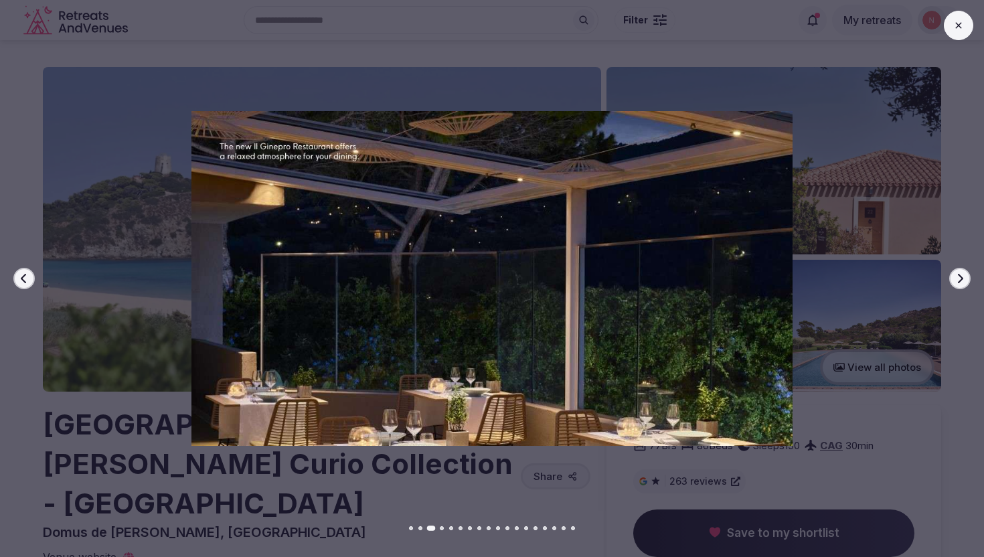
click at [955, 281] on icon "button" at bounding box center [960, 278] width 11 height 11
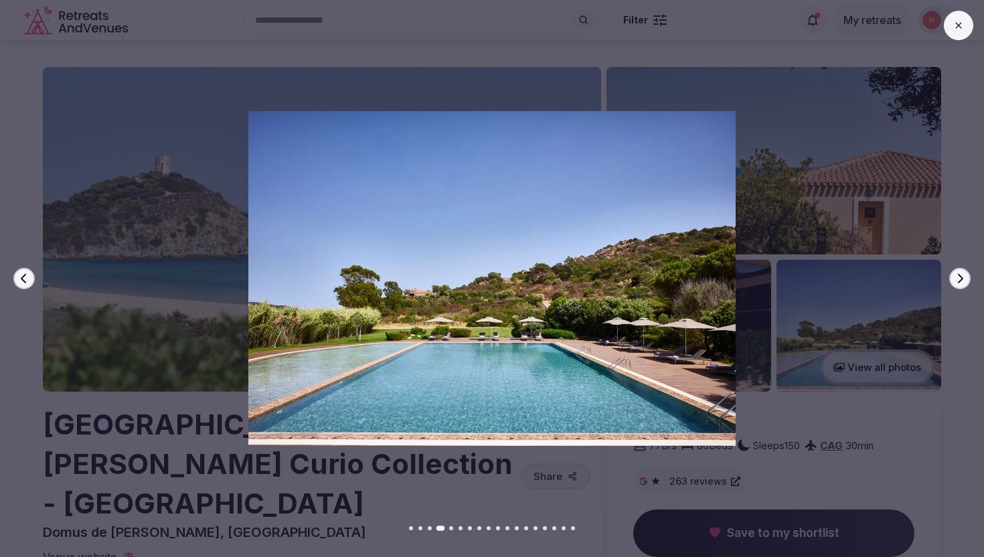
click at [955, 281] on icon "button" at bounding box center [960, 278] width 11 height 11
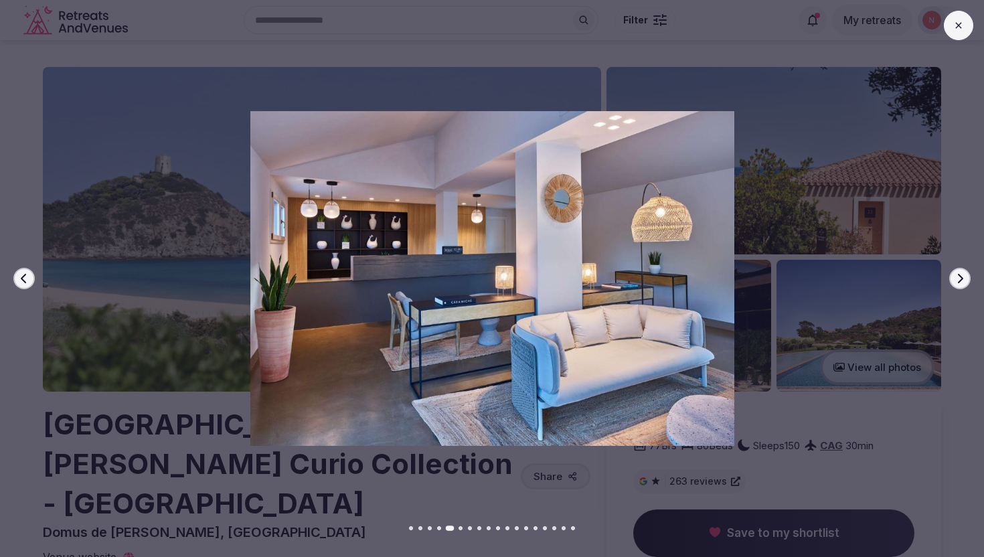
click at [955, 281] on icon "button" at bounding box center [960, 278] width 11 height 11
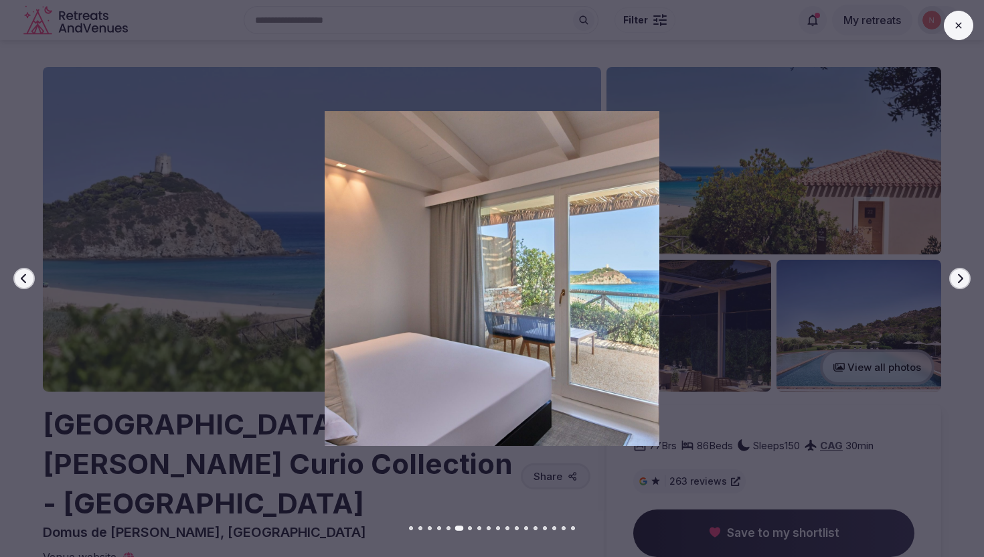
click at [955, 281] on icon "button" at bounding box center [960, 278] width 11 height 11
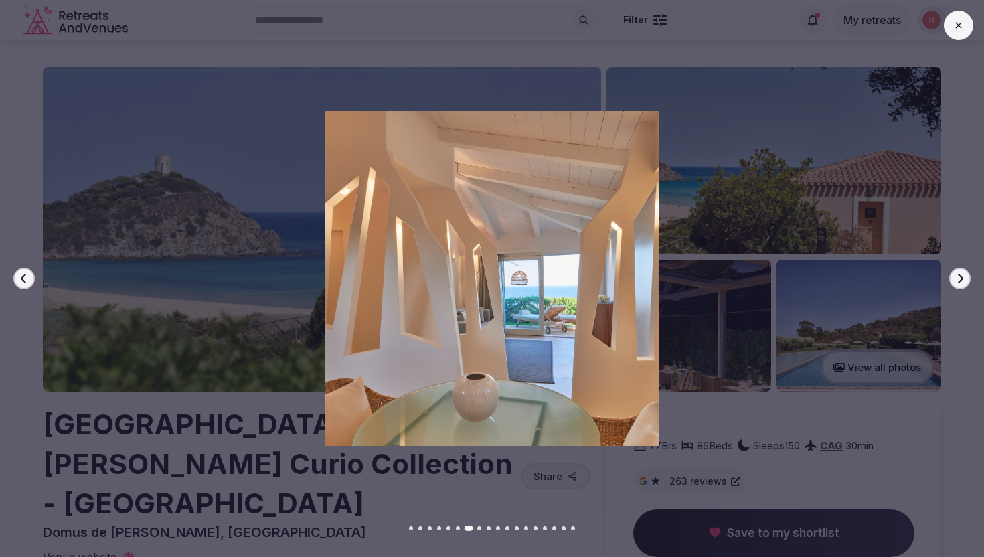
click at [955, 281] on icon "button" at bounding box center [960, 278] width 11 height 11
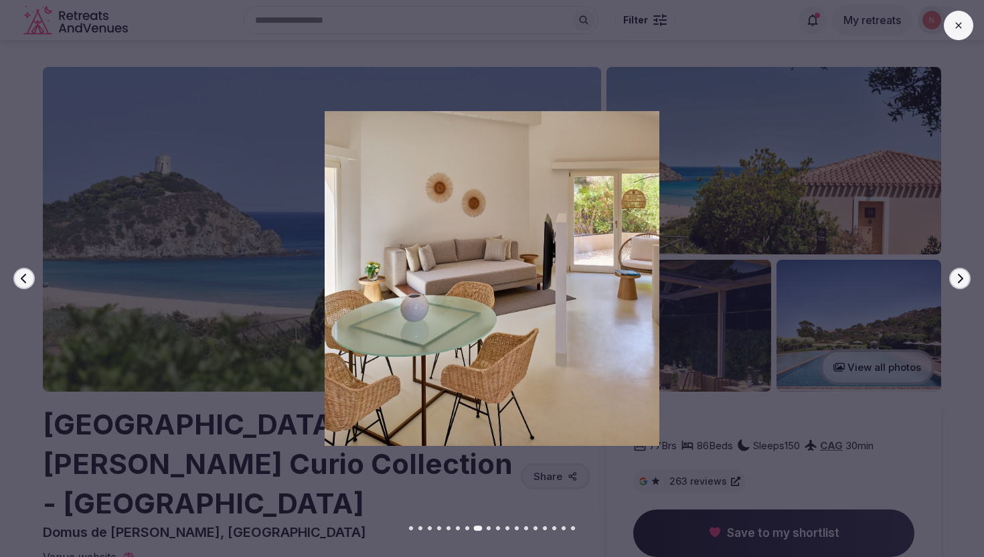
click at [955, 281] on icon "button" at bounding box center [960, 278] width 11 height 11
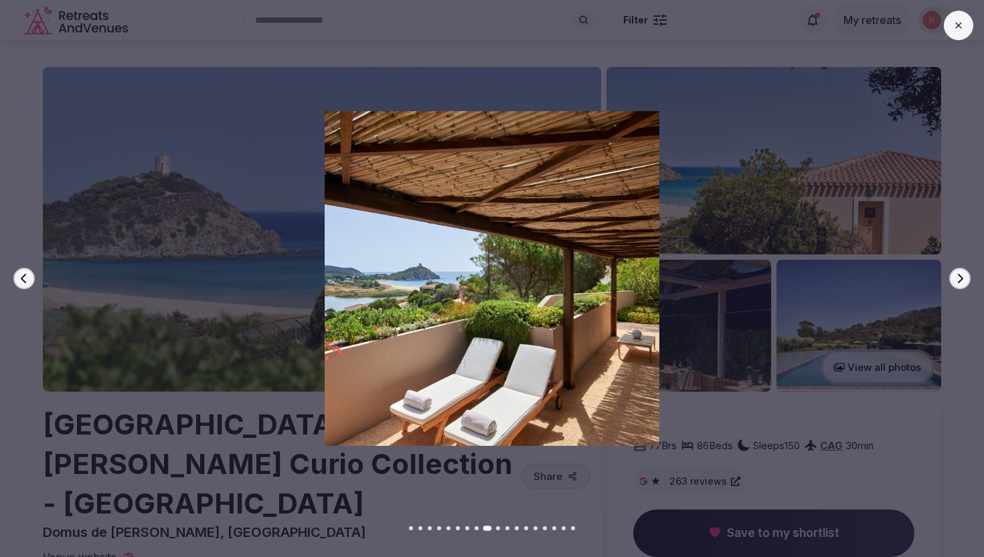
click at [955, 281] on icon "button" at bounding box center [960, 278] width 11 height 11
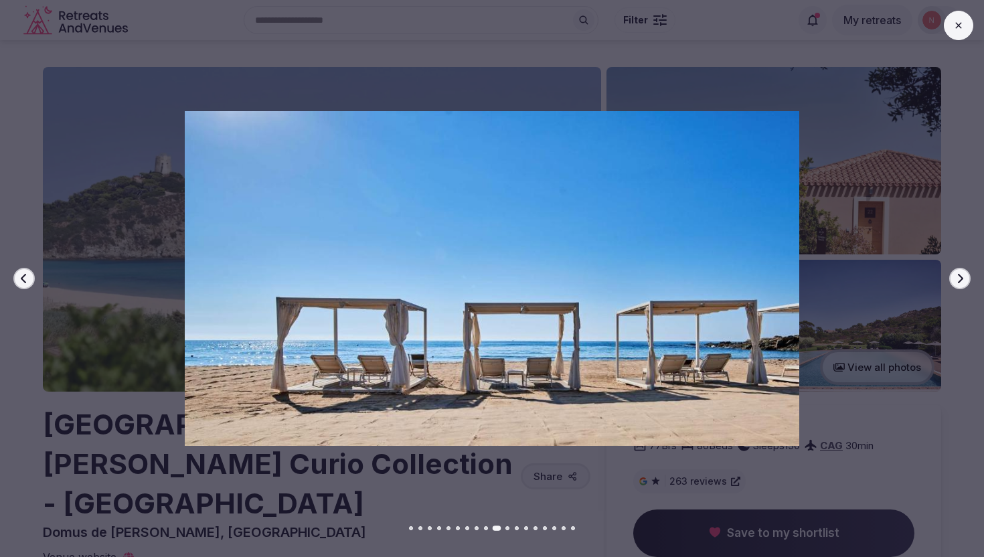
click at [955, 281] on icon "button" at bounding box center [960, 278] width 11 height 11
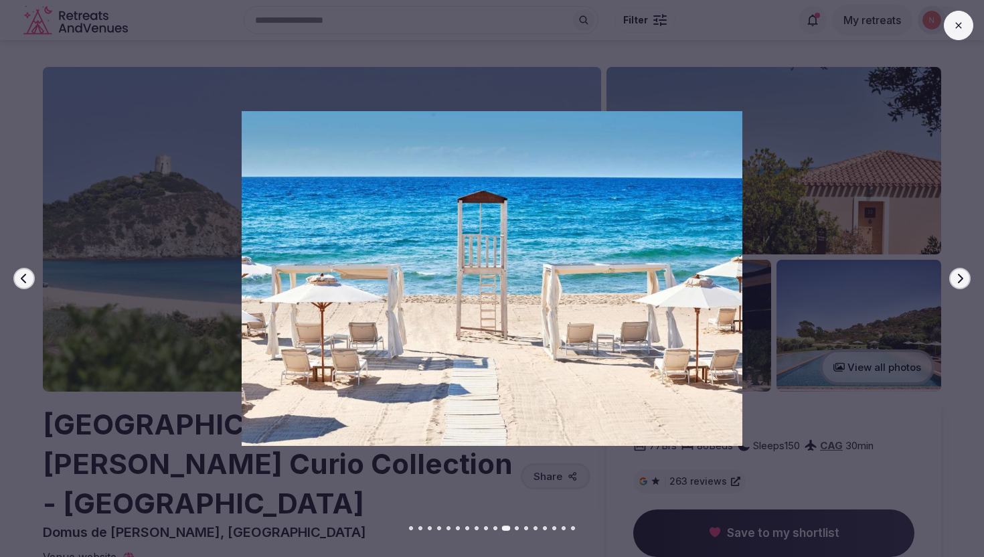
click at [956, 282] on icon "button" at bounding box center [960, 278] width 11 height 11
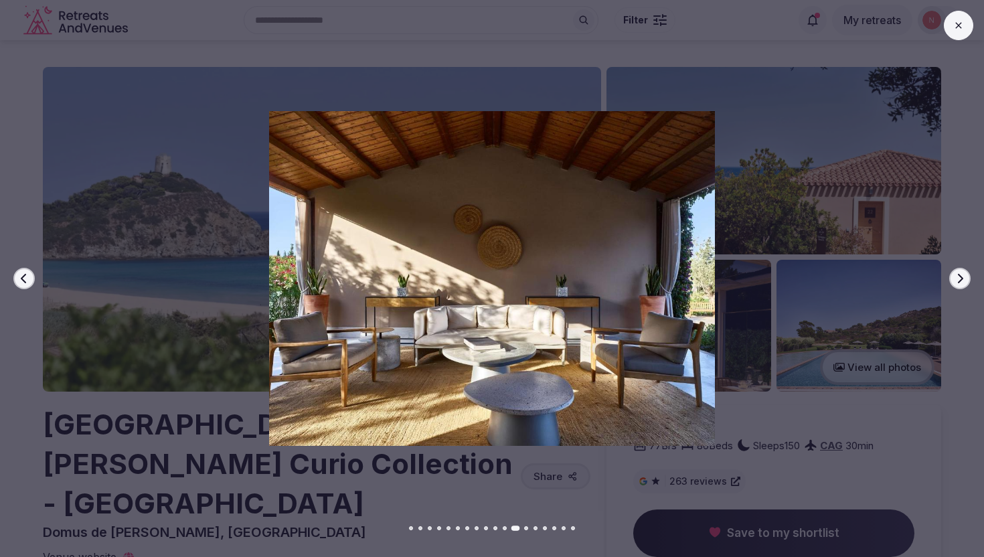
click at [956, 282] on icon "button" at bounding box center [960, 278] width 11 height 11
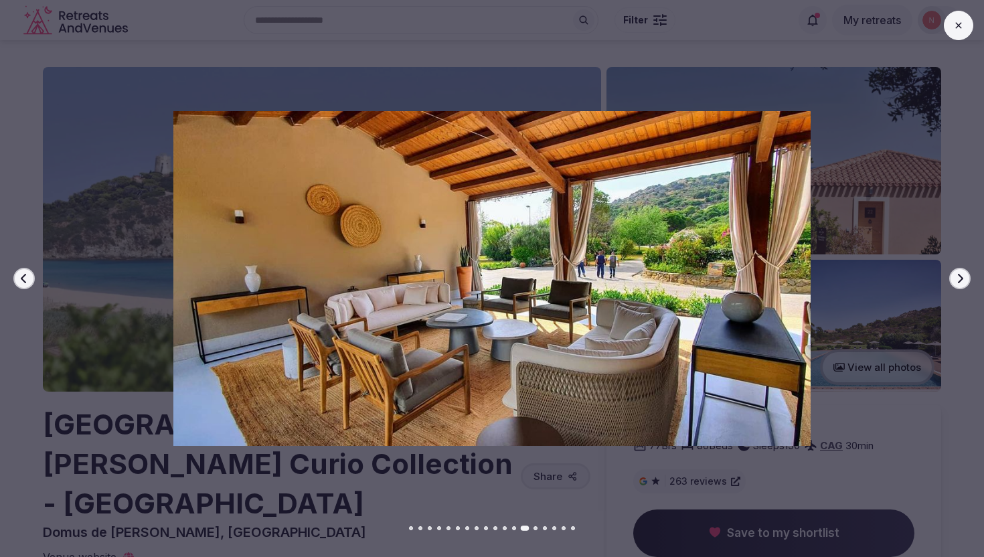
click at [956, 282] on icon "button" at bounding box center [960, 278] width 11 height 11
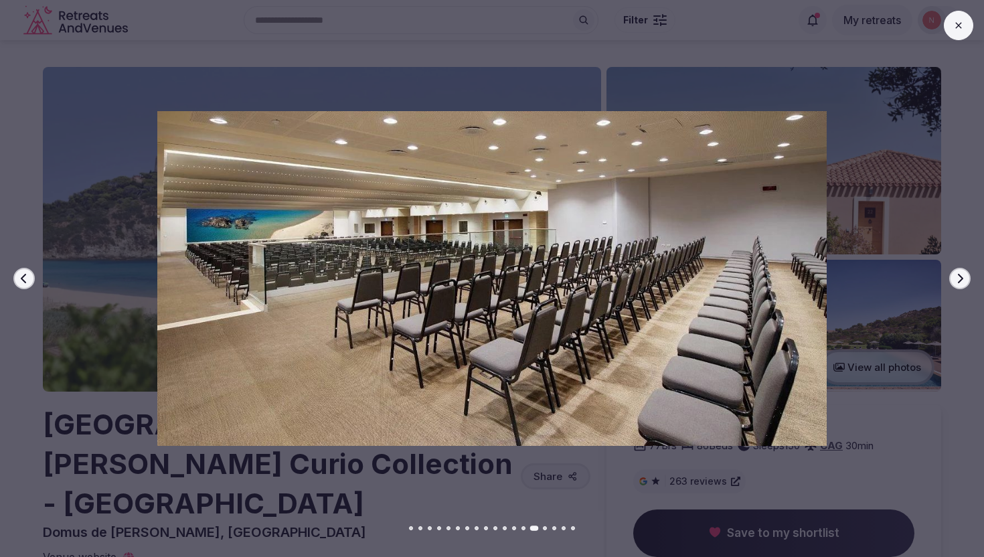
click at [956, 282] on icon "button" at bounding box center [960, 278] width 11 height 11
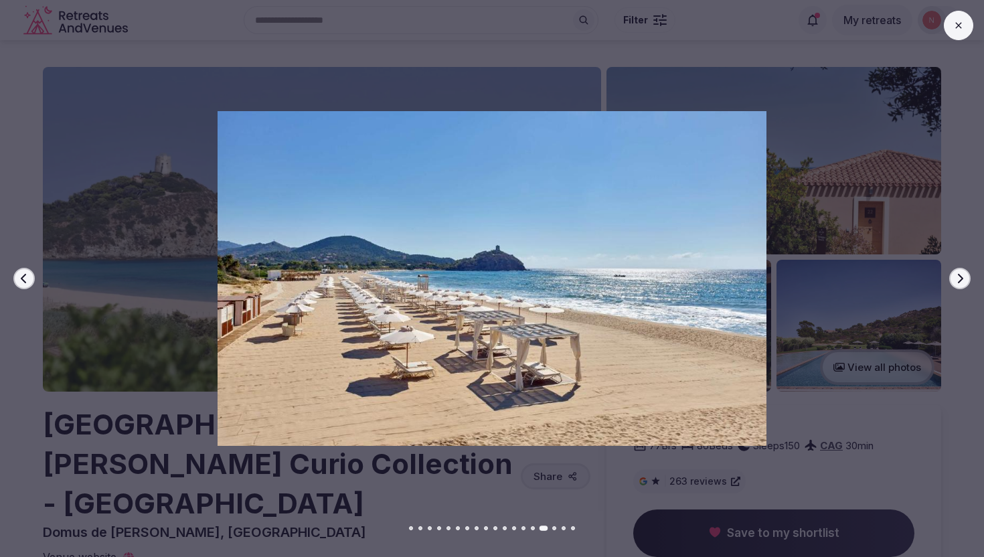
click at [956, 282] on icon "button" at bounding box center [960, 278] width 11 height 11
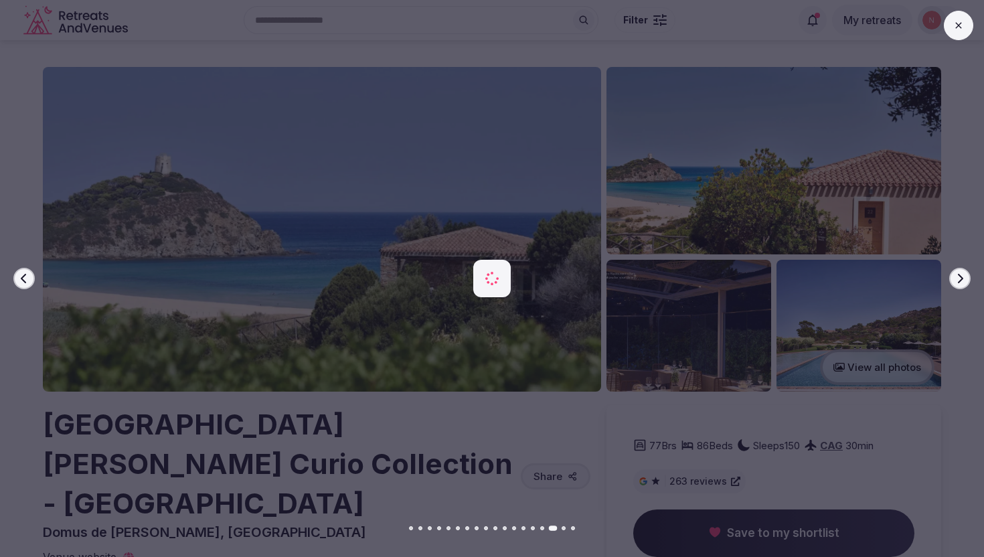
click at [956, 282] on icon "button" at bounding box center [960, 278] width 11 height 11
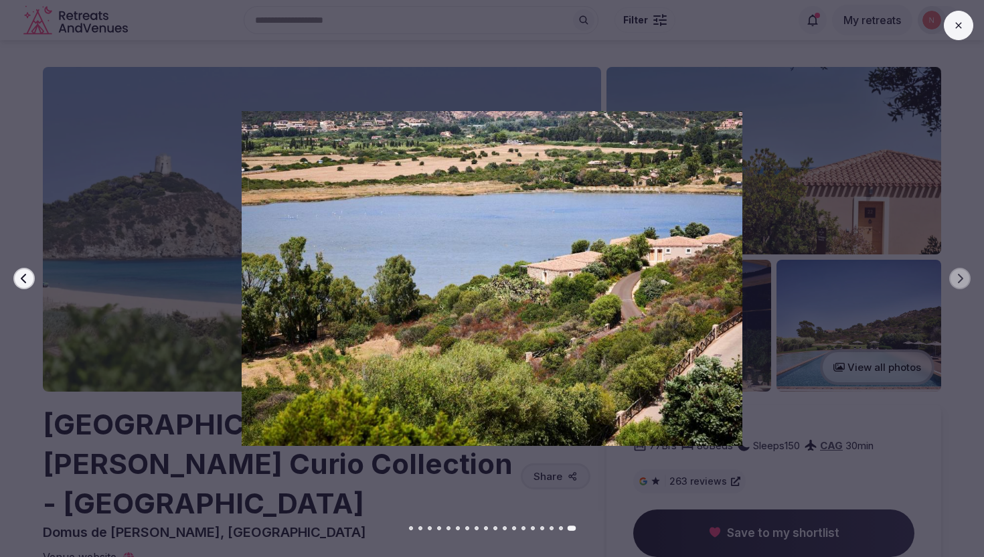
click at [858, 425] on div at bounding box center [486, 278] width 995 height 334
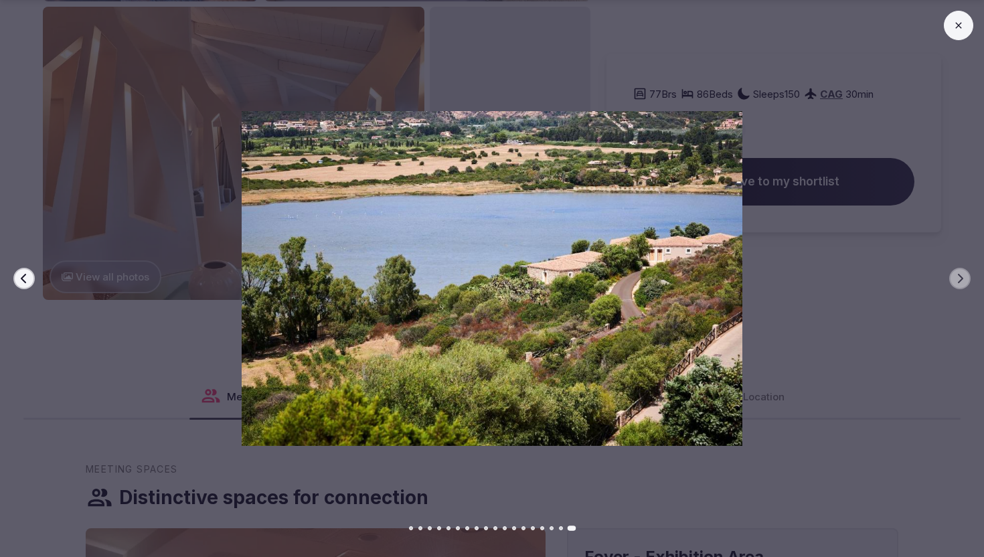
scroll to position [1176, 0]
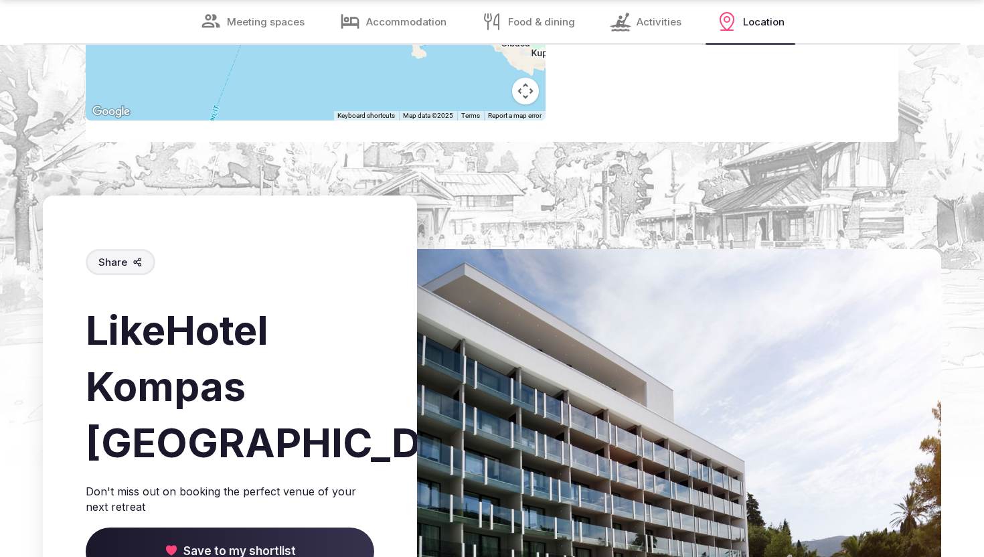
scroll to position [3376, 0]
